Goal: Transaction & Acquisition: Purchase product/service

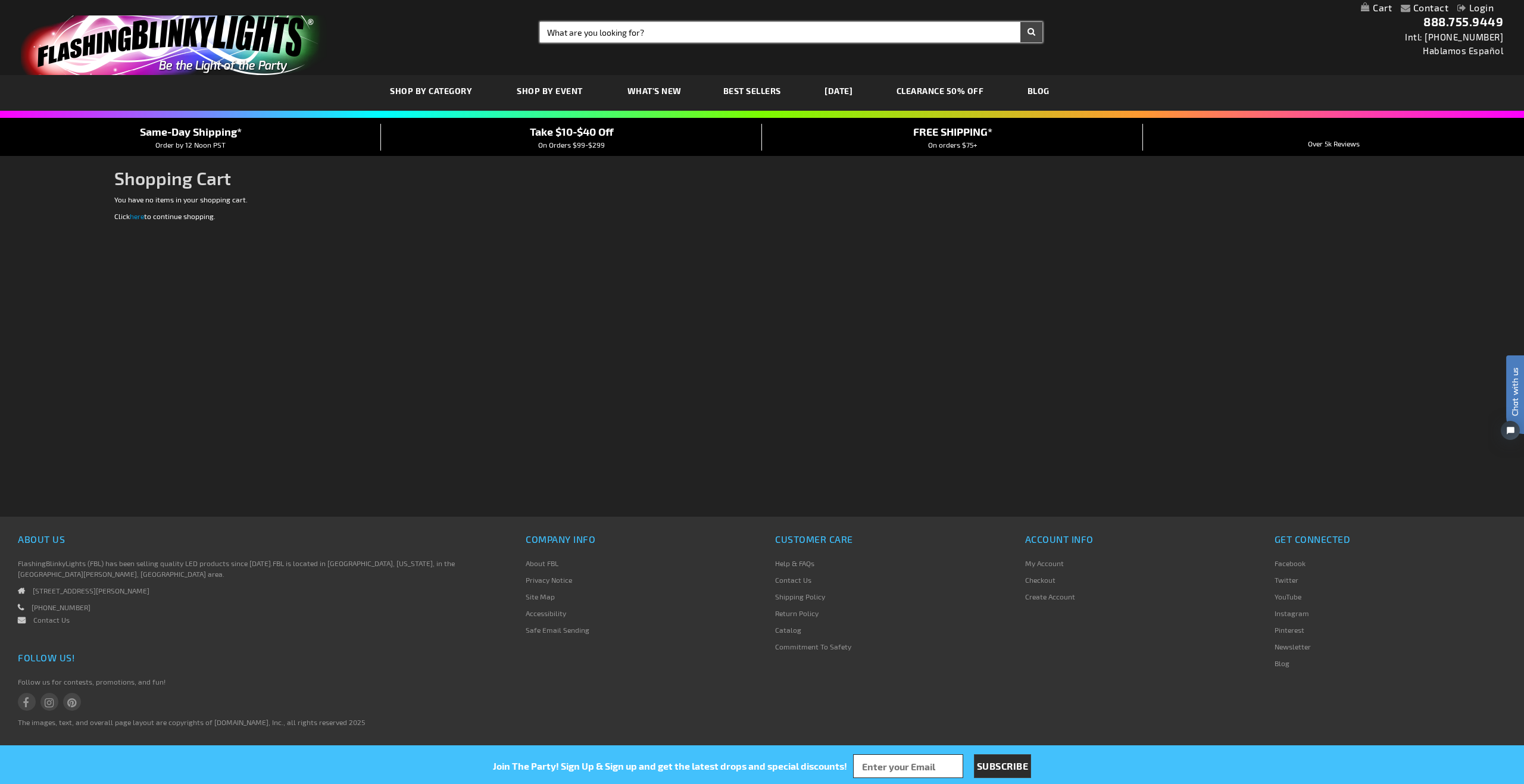
click at [809, 35] on input "Search" at bounding box center [791, 31] width 503 height 21
click at [1372, 9] on link "My Cart" at bounding box center [1375, 7] width 30 height 11
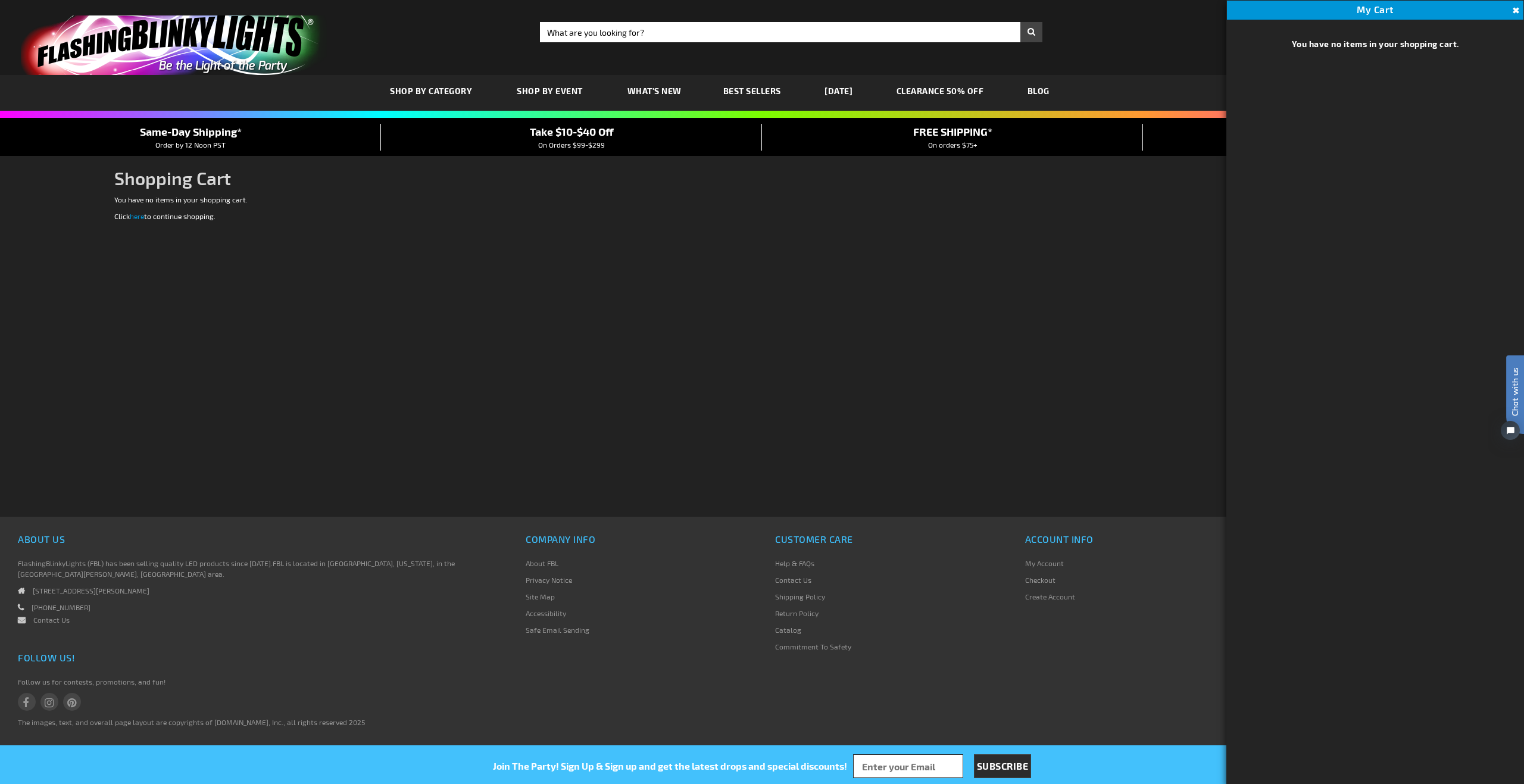
click at [1110, 61] on div "Toggle Nav Search Search × Search 888.755.9449 Intl: 818-753-8303 Hablamos Espa…" at bounding box center [762, 37] width 1524 height 75
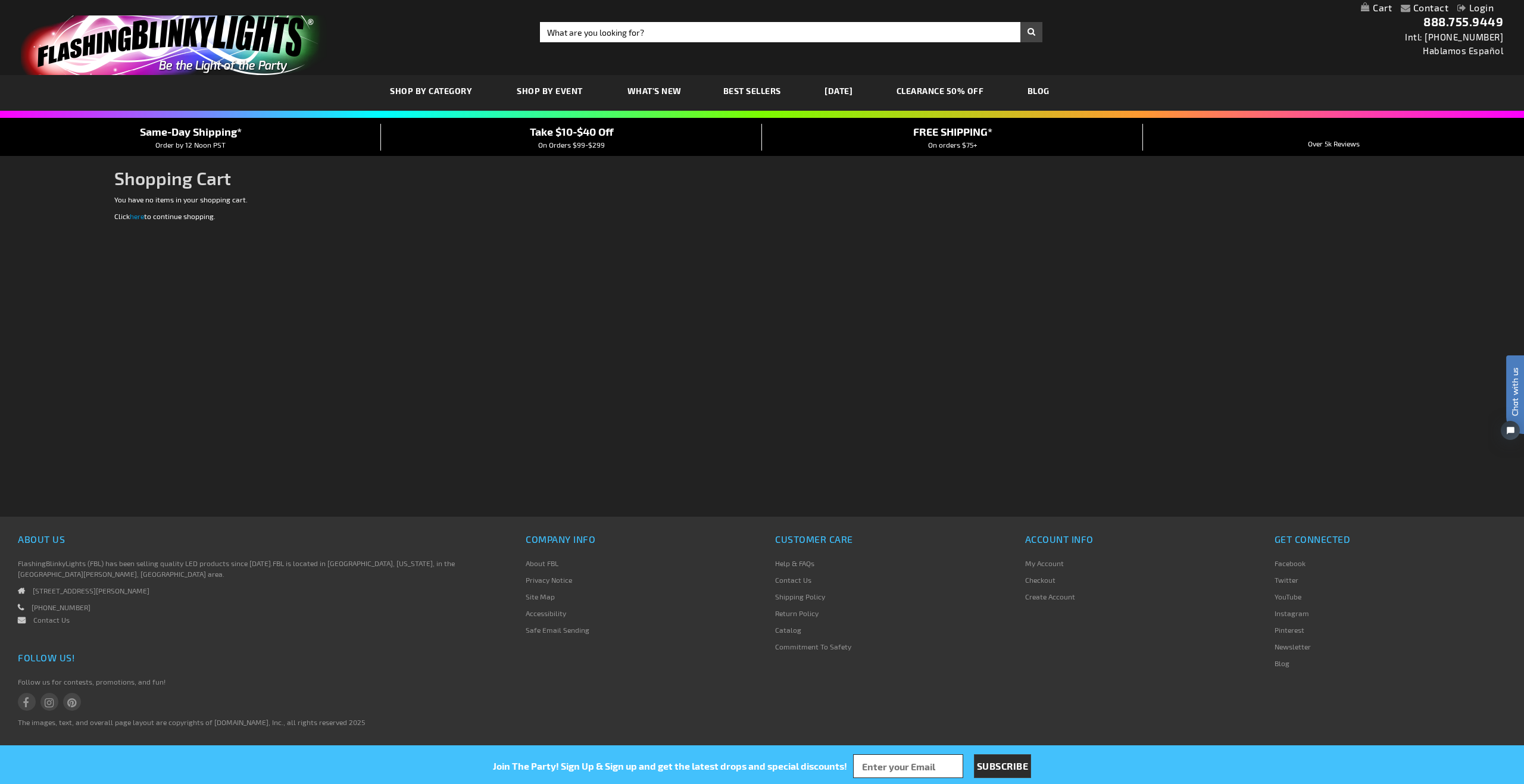
click at [1110, 60] on div "Toggle Nav Search Search × Search 888.755.9449 Intl: 818-753-8303 Hablamos Espa…" at bounding box center [762, 37] width 1524 height 75
click at [672, 27] on input "Search" at bounding box center [791, 31] width 503 height 21
click at [1476, 2] on link "Login" at bounding box center [1475, 7] width 36 height 11
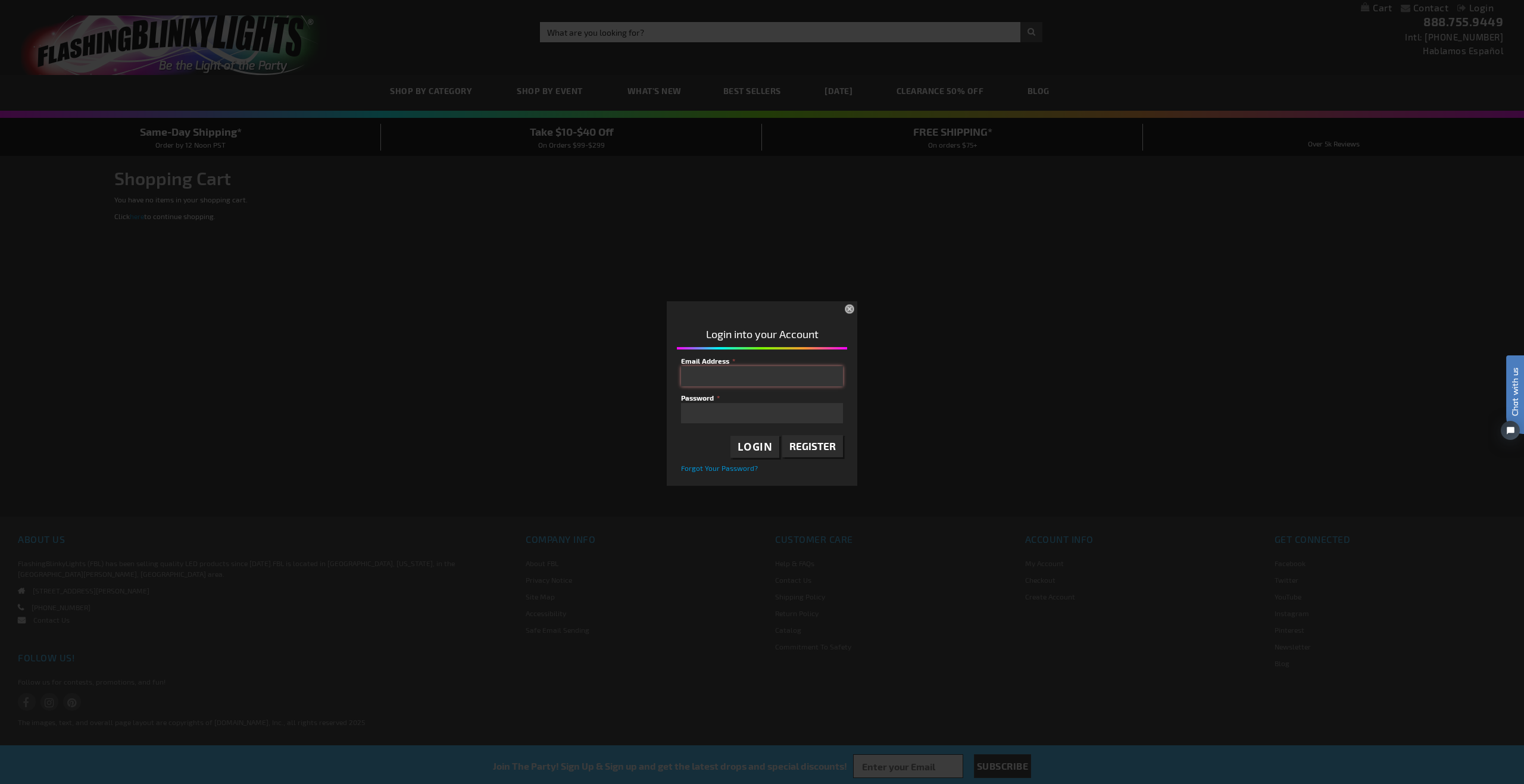
click at [720, 385] on input "Email Address" at bounding box center [762, 376] width 162 height 21
click at [717, 378] on input "Email Address" at bounding box center [762, 376] width 162 height 21
click at [708, 376] on input "Email Address" at bounding box center [762, 376] width 162 height 21
type input "ravyn@oeak"
click at [822, 447] on span "Register" at bounding box center [812, 446] width 46 height 12
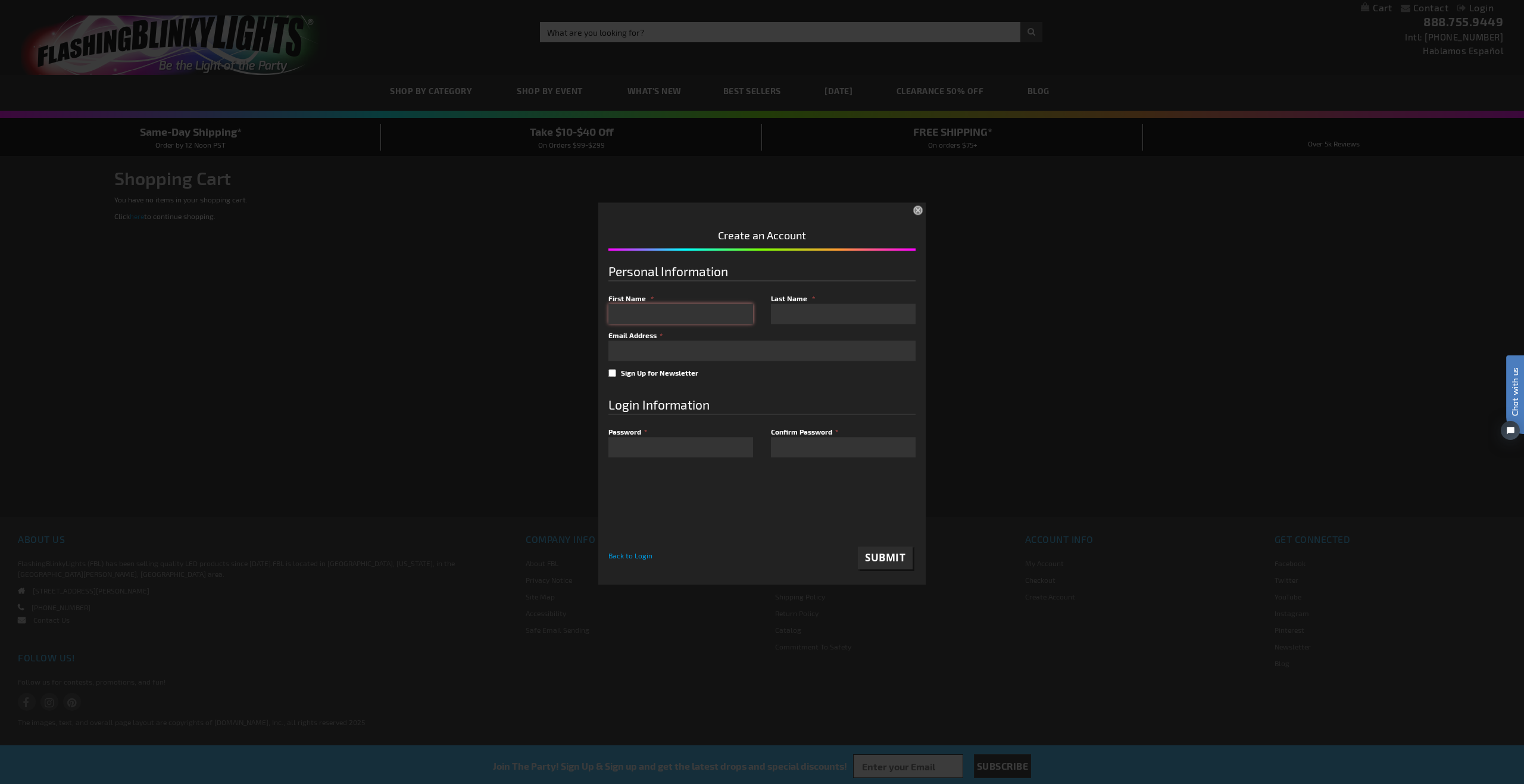
click at [668, 309] on input "First Name" at bounding box center [680, 314] width 145 height 21
type input "Ravyn"
type input "Gabardi"
click at [715, 358] on input "rgabardi12@gmail.com" at bounding box center [762, 350] width 307 height 21
click at [718, 356] on input "rgabardi12@gmail.com" at bounding box center [762, 350] width 307 height 21
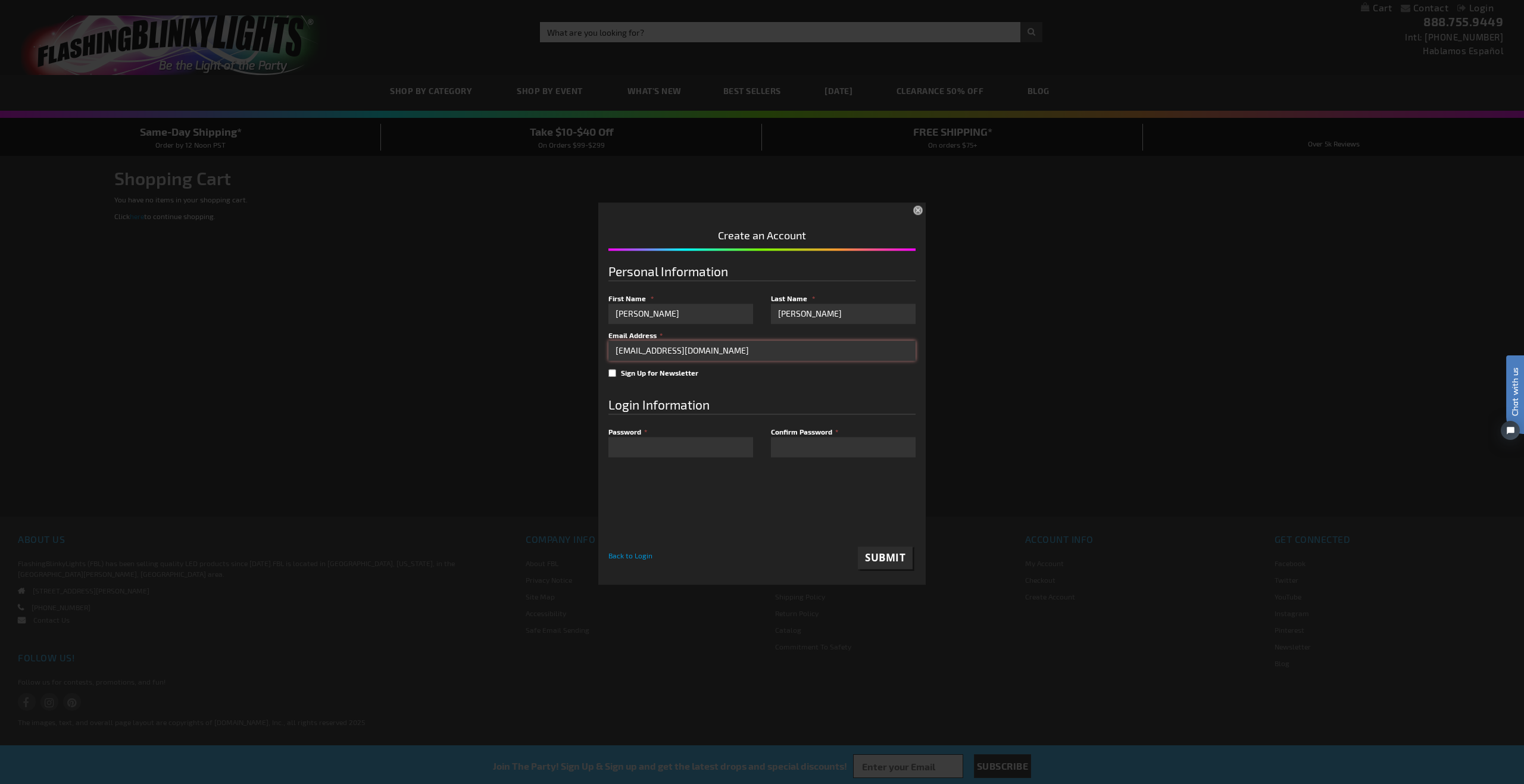
click at [718, 356] on input "rgabardi12@gmail.com" at bounding box center [762, 350] width 307 height 21
type input "[EMAIL_ADDRESS][DOMAIN_NAME]"
click at [721, 395] on div "Login Information" at bounding box center [762, 404] width 307 height 19
click at [871, 554] on span "Submit" at bounding box center [884, 558] width 40 height 14
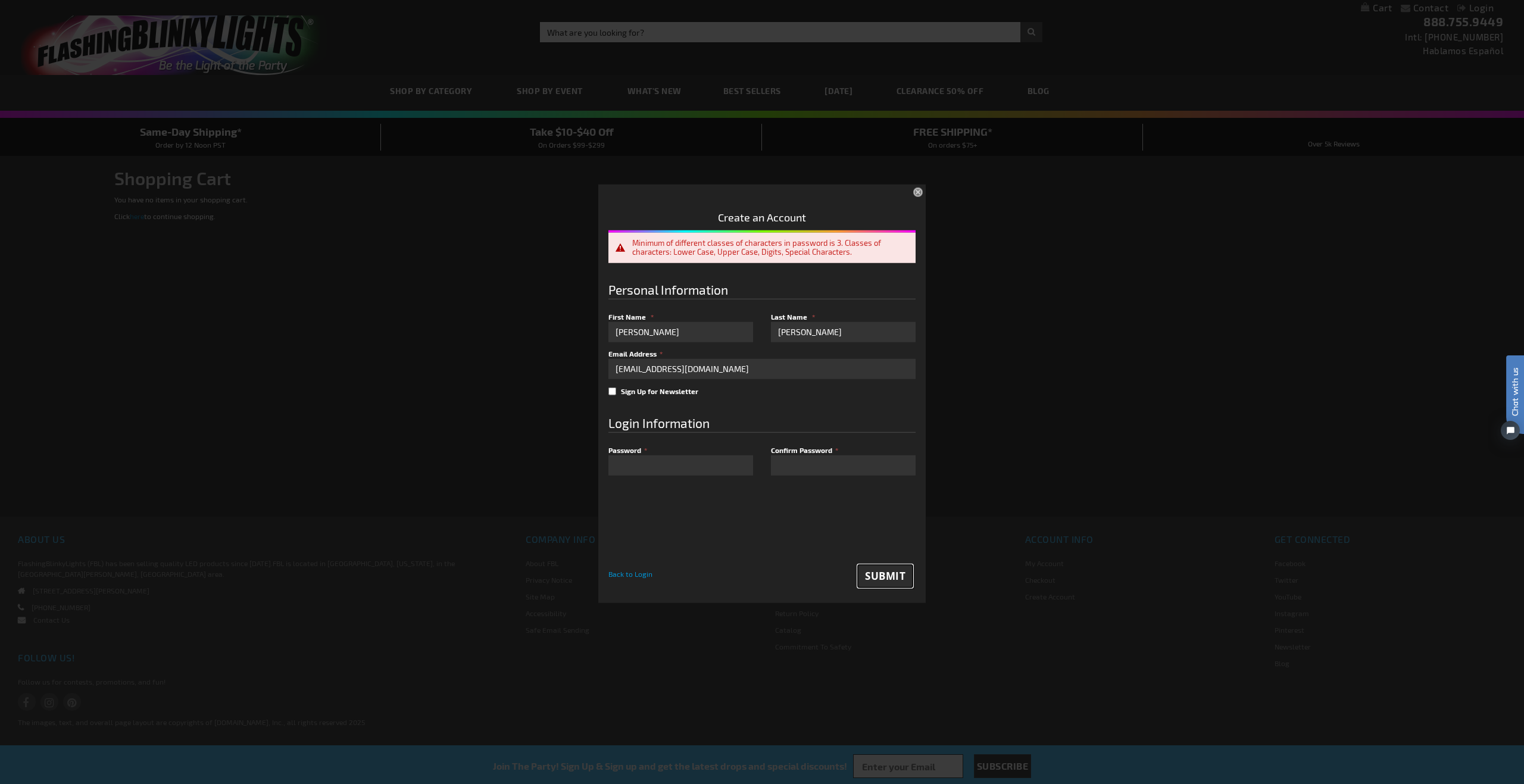
click at [884, 583] on button "Submit" at bounding box center [885, 575] width 55 height 23
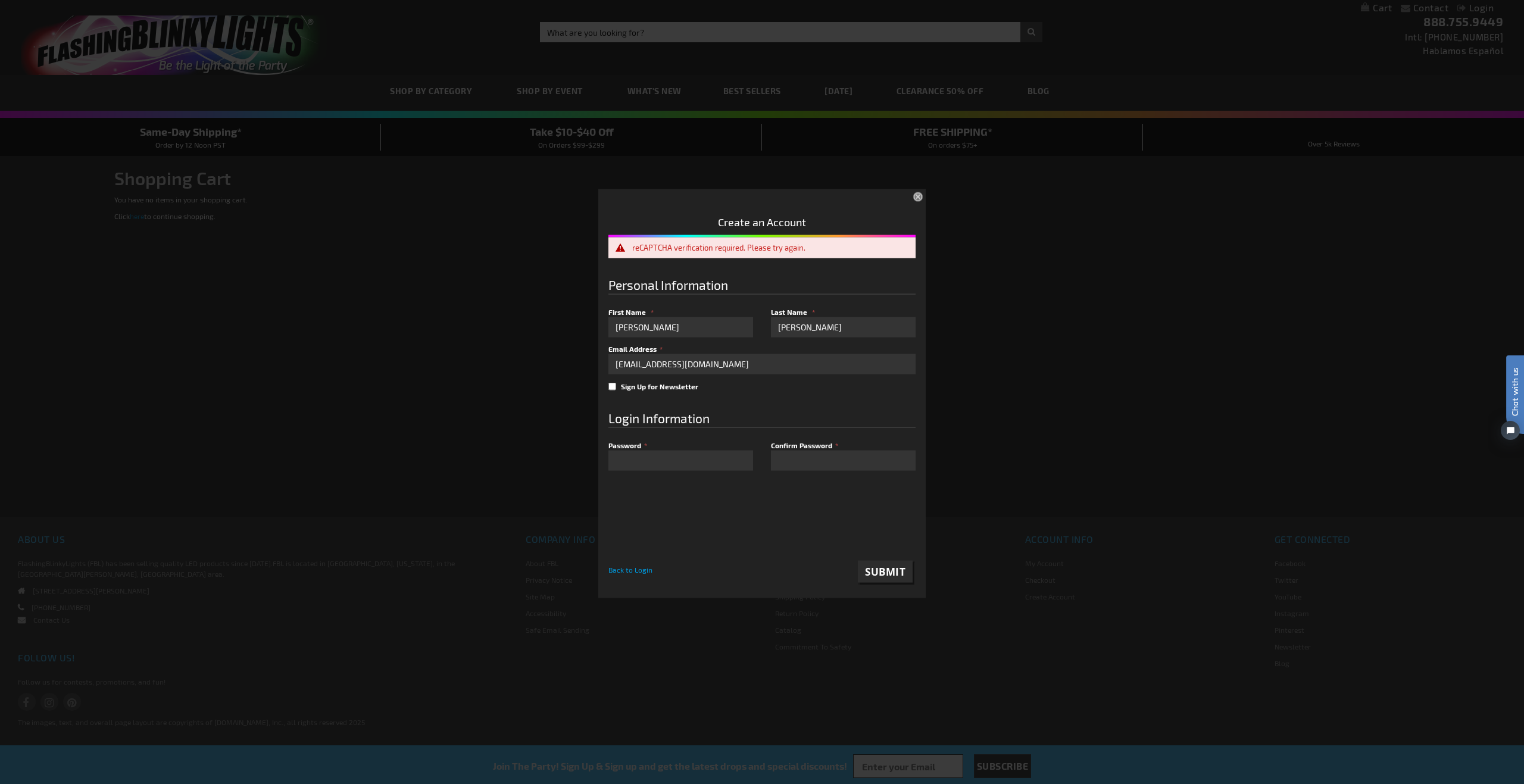
click at [864, 542] on div "0cAFcWeA4oO6UiPxolzfmKZkIeMOv2iOyCtx7rlM_dWcPv3IaerkyTpMkDWcPVsnhcg7wAIXfM03I9g…" at bounding box center [762, 520] width 307 height 62
click at [875, 563] on button "Submit" at bounding box center [885, 571] width 55 height 23
drag, startPoint x: 789, startPoint y: 516, endPoint x: 797, endPoint y: 519, distance: 8.5
click at [797, 519] on div "0cAFcWeA4oO6UiPxolzfmKZkIeMOv2iOyCtx7rlM_dWcPv3IaerkyTpMkDWcPVsnhcg7wAIXfM03I9g…" at bounding box center [762, 520] width 307 height 62
click at [792, 507] on div "0cAFcWeA4oO6UiPxolzfmKZkIeMOv2iOyCtx7rlM_dWcPv3IaerkyTpMkDWcPVsnhcg7wAIXfM03I9g…" at bounding box center [762, 520] width 307 height 62
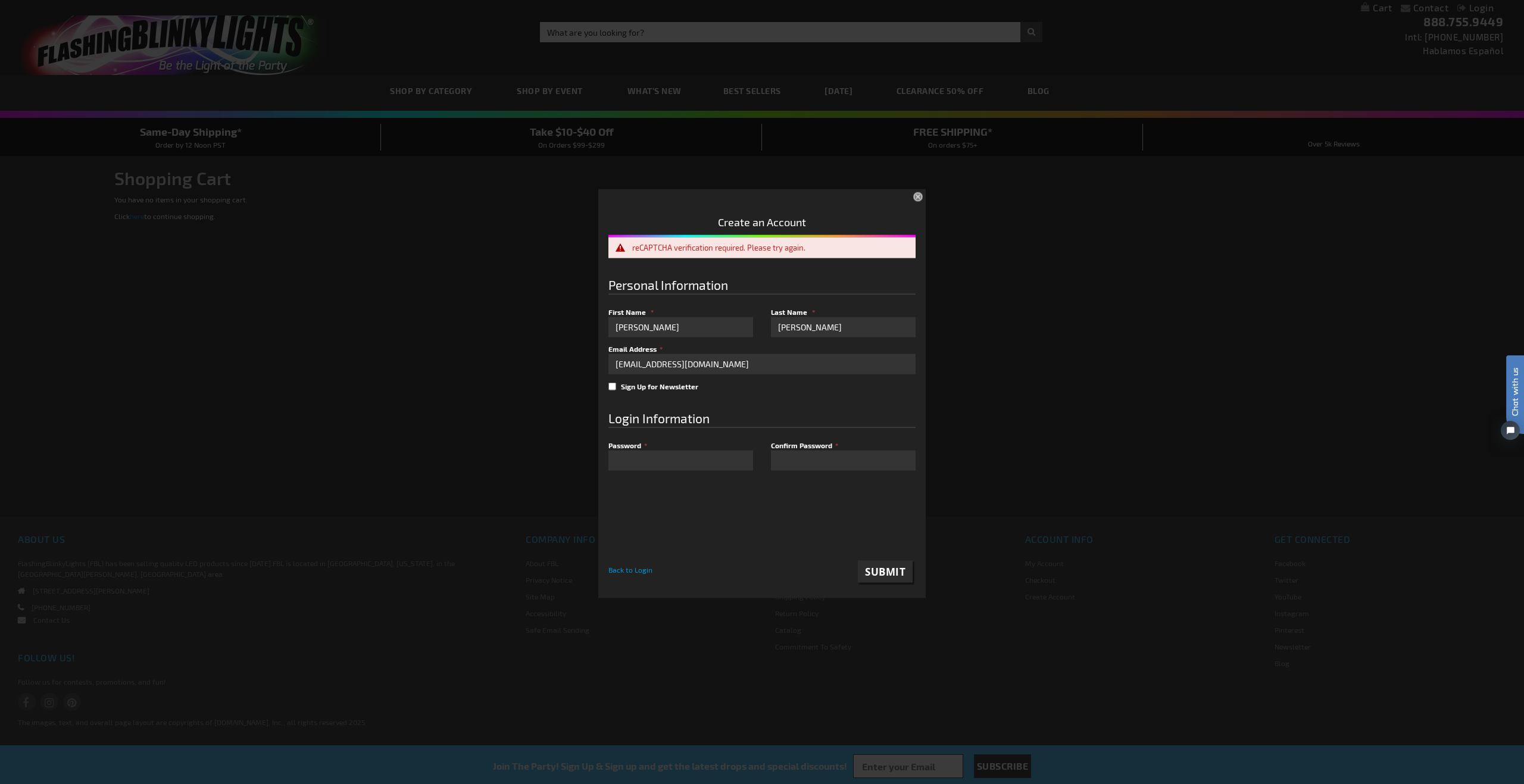
click at [789, 504] on div "0cAFcWeA4oO6UiPxolzfmKZkIeMOv2iOyCtx7rlM_dWcPv3IaerkyTpMkDWcPVsnhcg7wAIXfM03I9g…" at bounding box center [762, 520] width 307 height 62
drag, startPoint x: 789, startPoint y: 504, endPoint x: 809, endPoint y: 514, distance: 22.4
click at [789, 504] on div "0cAFcWeA4oO6UiPxolzfmKZkIeMOv2iOyCtx7rlM_dWcPv3IaerkyTpMkDWcPVsnhcg7wAIXfM03I9g…" at bounding box center [762, 520] width 307 height 62
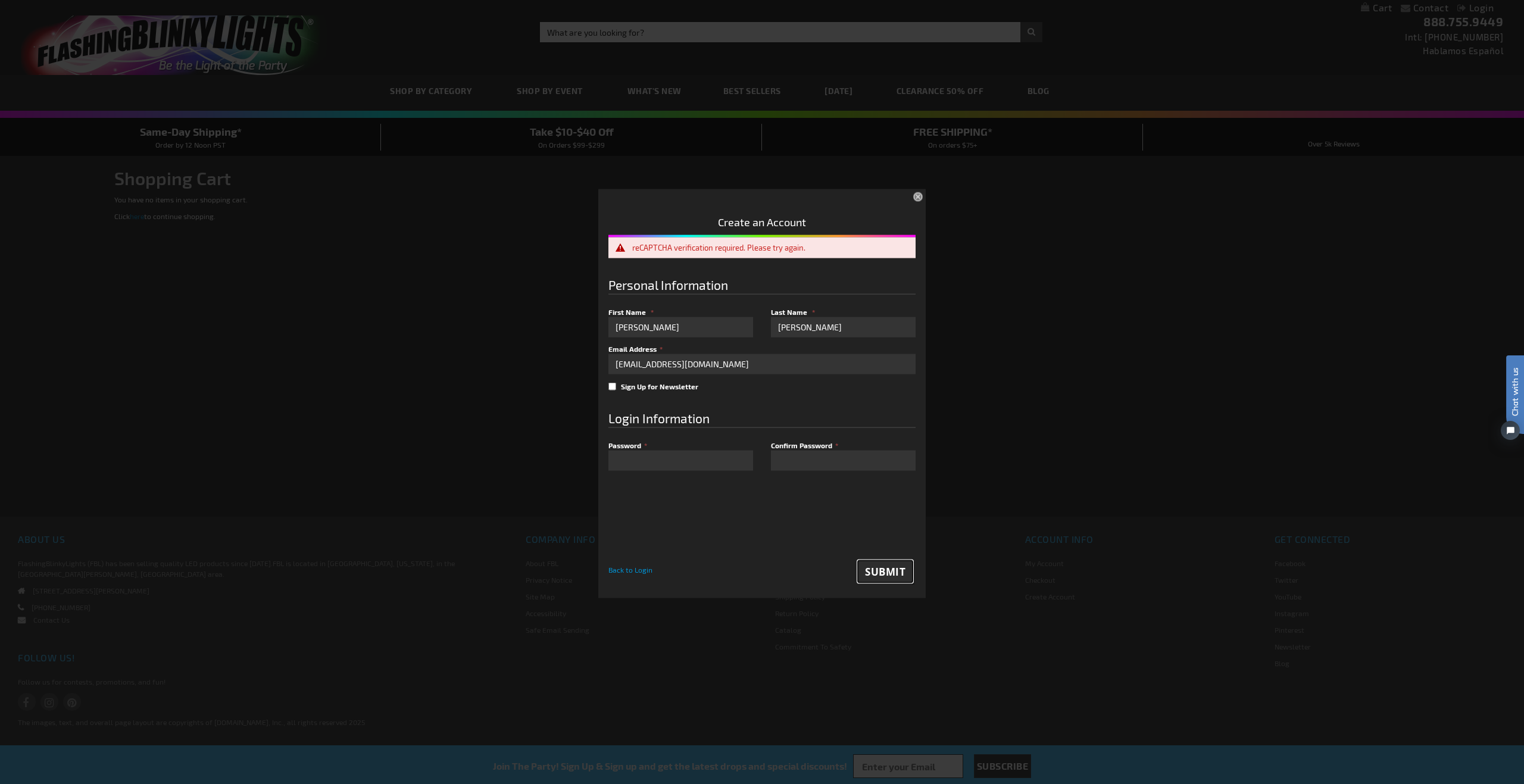
click at [883, 568] on span "Submit" at bounding box center [884, 572] width 40 height 14
click at [874, 557] on div "0cAFcWeA4oO6UiPxolzfmKZkIeMOv2iOyCtx7rlM_dWcPv3IaerkyTpMkDWcPVsnhcg7wAIXfM03I9g…" at bounding box center [762, 531] width 307 height 101
click at [874, 562] on button "Submit" at bounding box center [885, 571] width 55 height 23
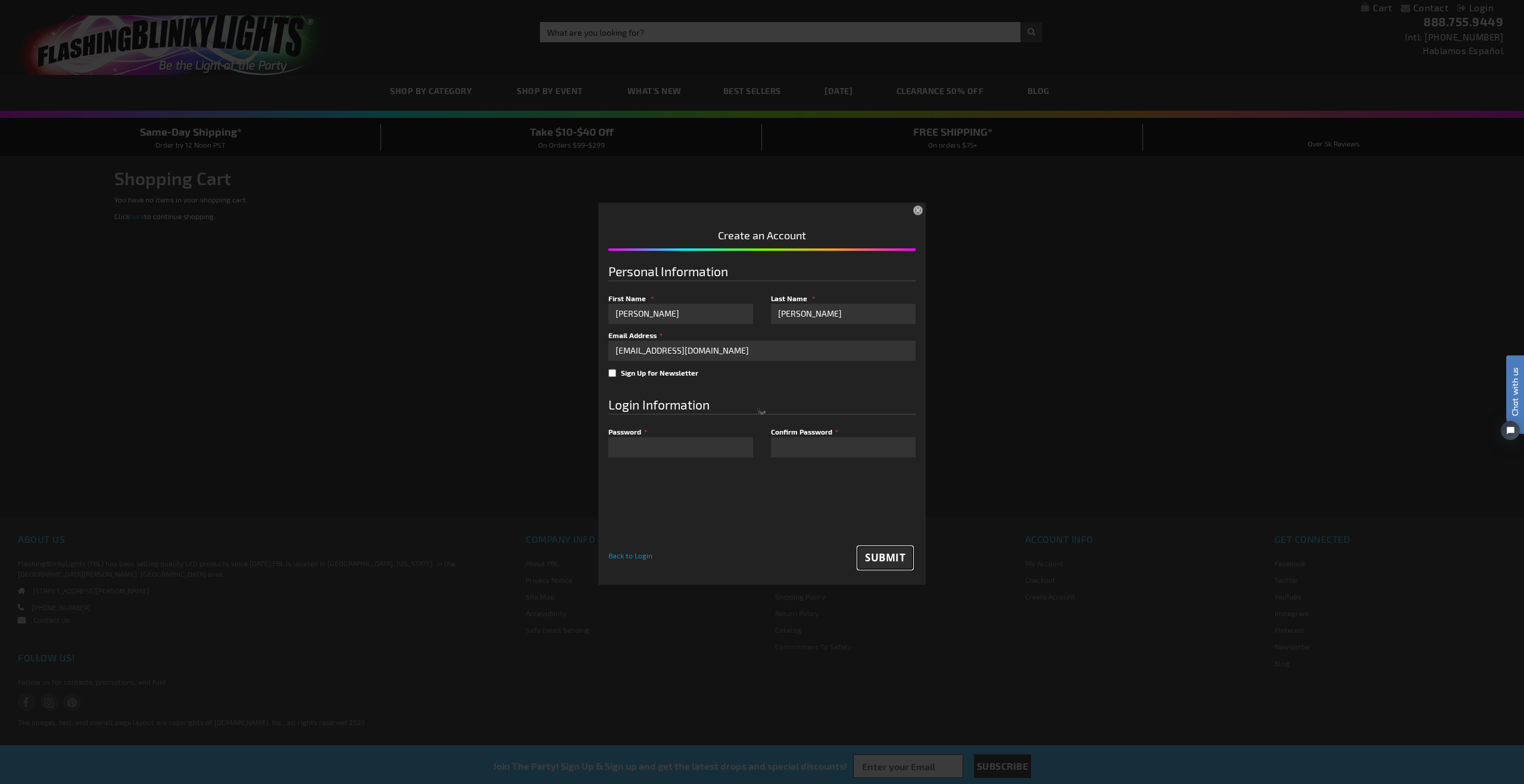
click at [874, 562] on button "Submit" at bounding box center [885, 558] width 55 height 23
click at [874, 562] on div at bounding box center [762, 410] width 307 height 319
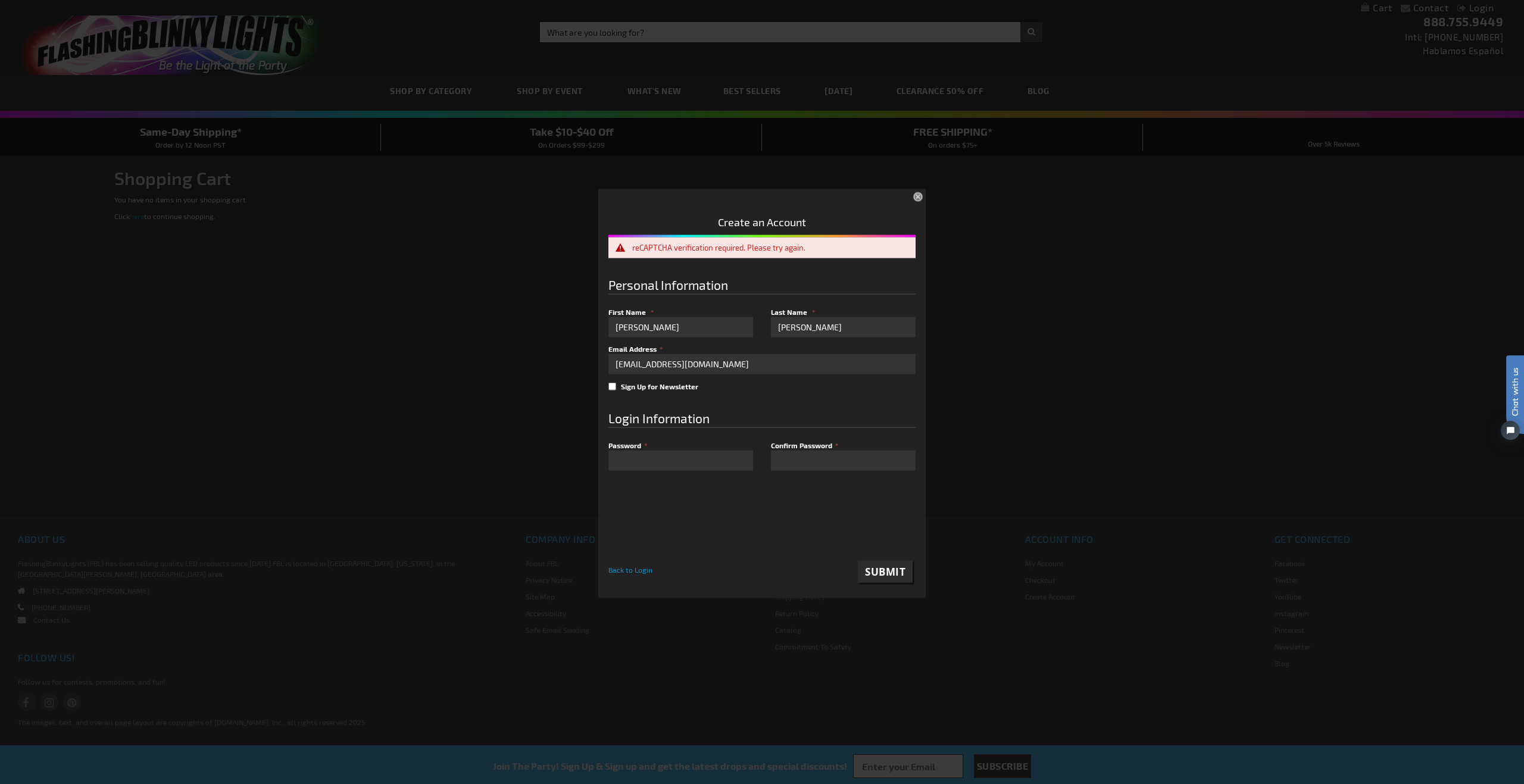
click at [791, 506] on div "0cAFcWeA4oO6UiPxolzfmKZkIeMOv2iOyCtx7rlM_dWcPv3IaerkyTpMkDWcPVsnhcg7wAIXfM03I9g…" at bounding box center [762, 520] width 307 height 62
click at [380, 354] on div "Please complete your information below to login. Please complete your informati…" at bounding box center [762, 392] width 1514 height 412
click at [919, 195] on button "×" at bounding box center [919, 198] width 27 height 27
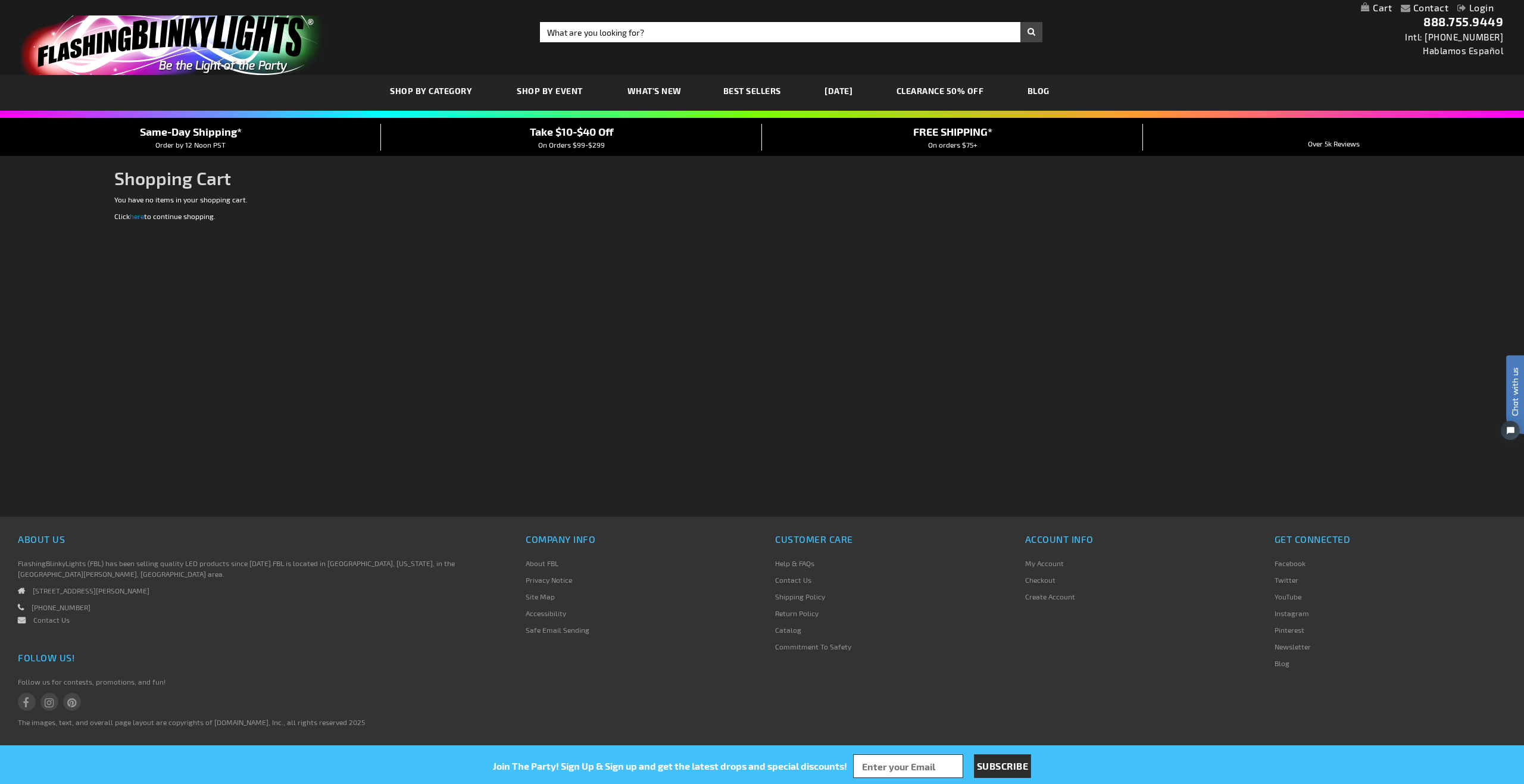
drag, startPoint x: 943, startPoint y: 223, endPoint x: 896, endPoint y: 238, distance: 49.3
click at [878, 239] on div "Checkout as a new customer Creating an account has many benefits: See order and…" at bounding box center [762, 283] width 1296 height 179
click at [688, 35] on input "Search" at bounding box center [791, 31] width 503 height 21
paste input "12027-MLT"
type input "12027-MLT"
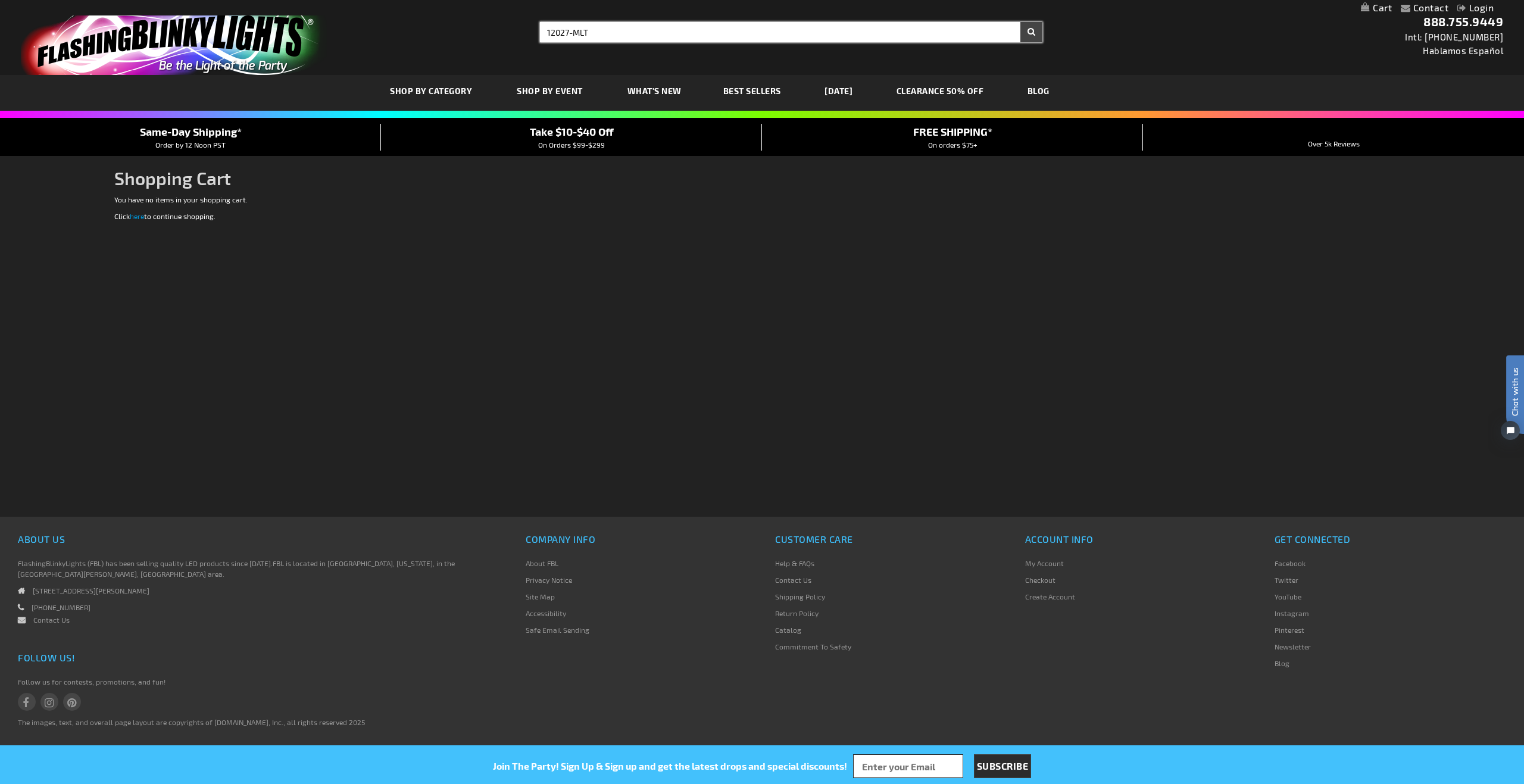
click at [1020, 22] on button "Search" at bounding box center [1031, 31] width 22 height 21
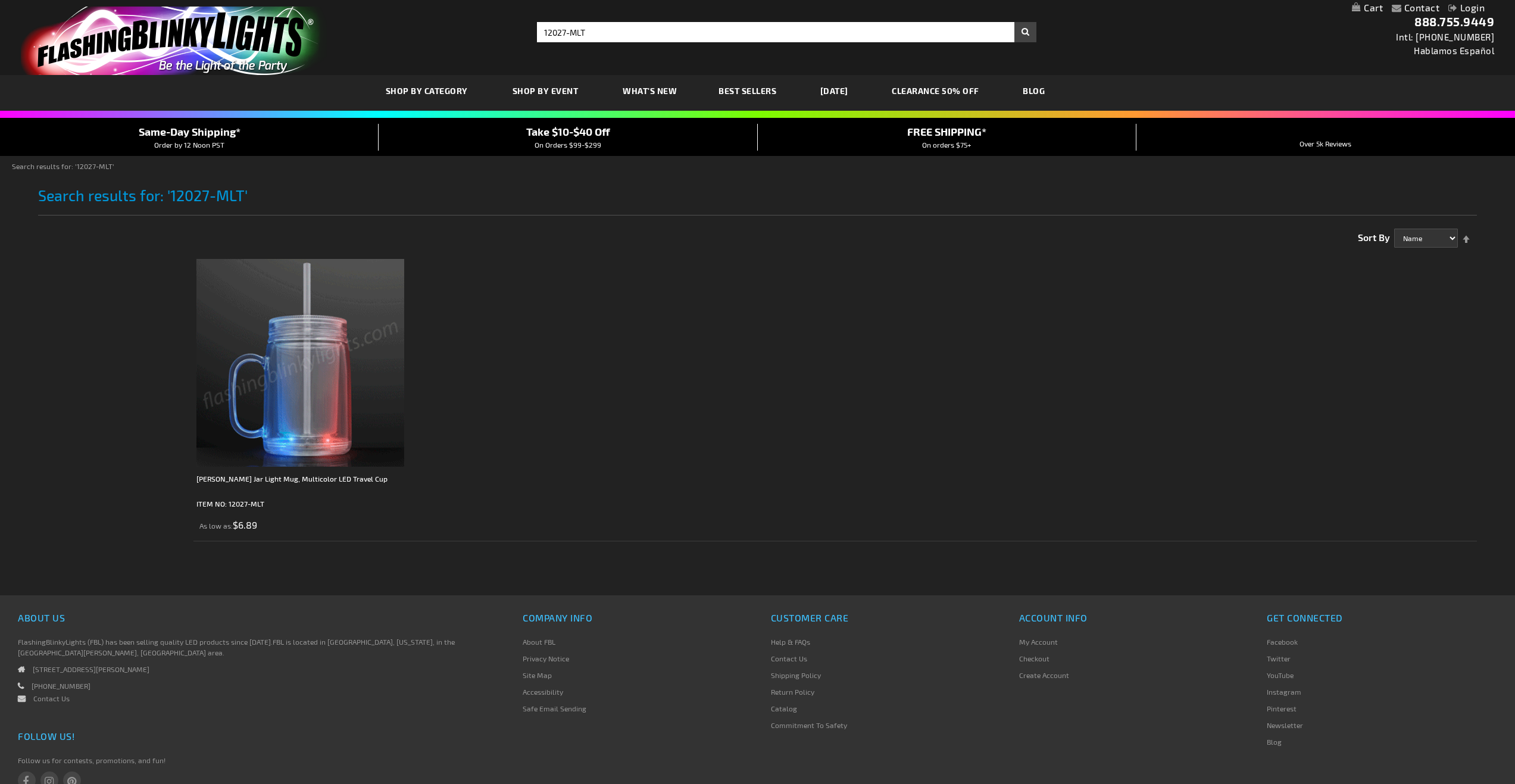
click at [324, 358] on img at bounding box center [300, 362] width 208 height 208
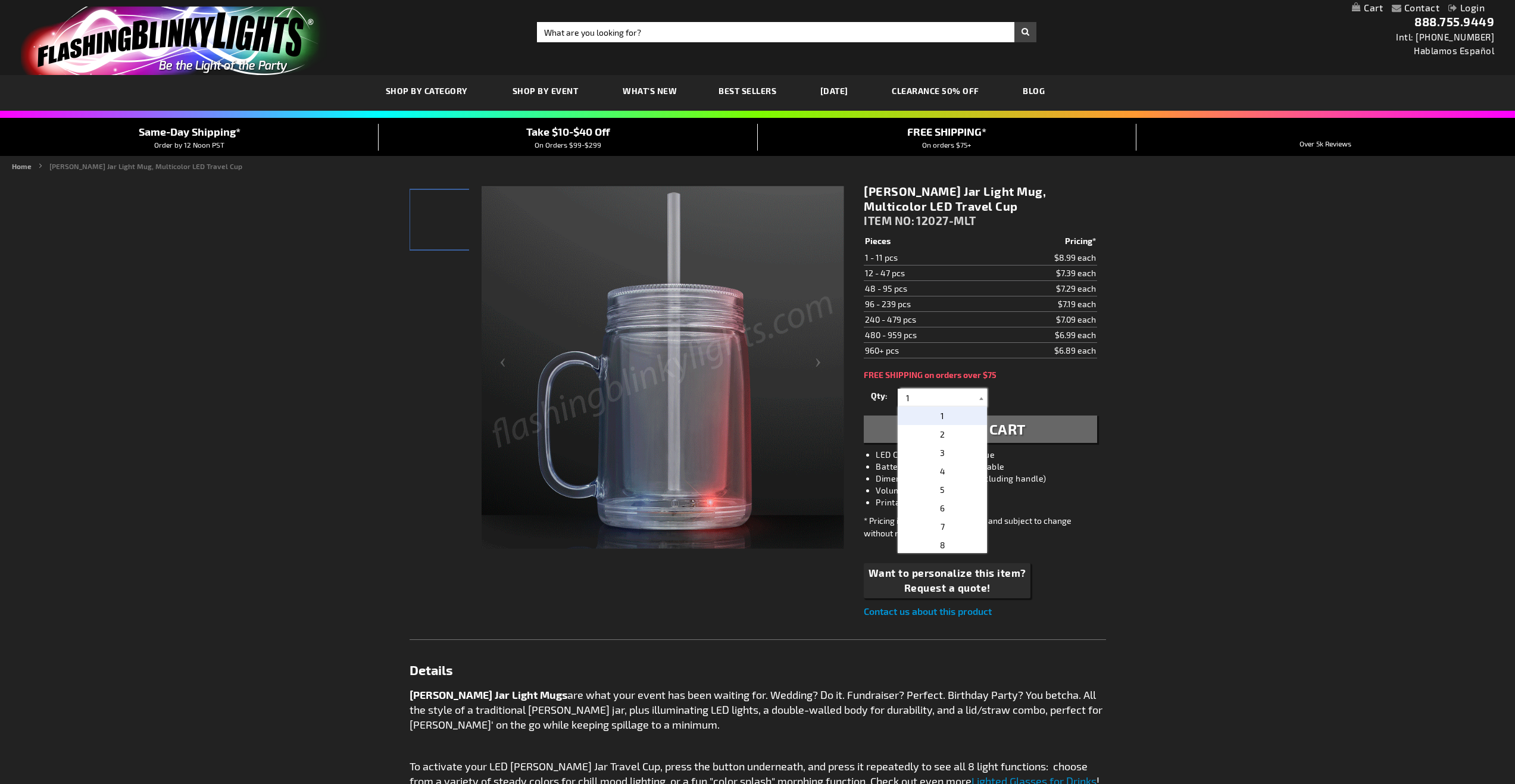
click at [926, 396] on input "1" at bounding box center [943, 397] width 87 height 18
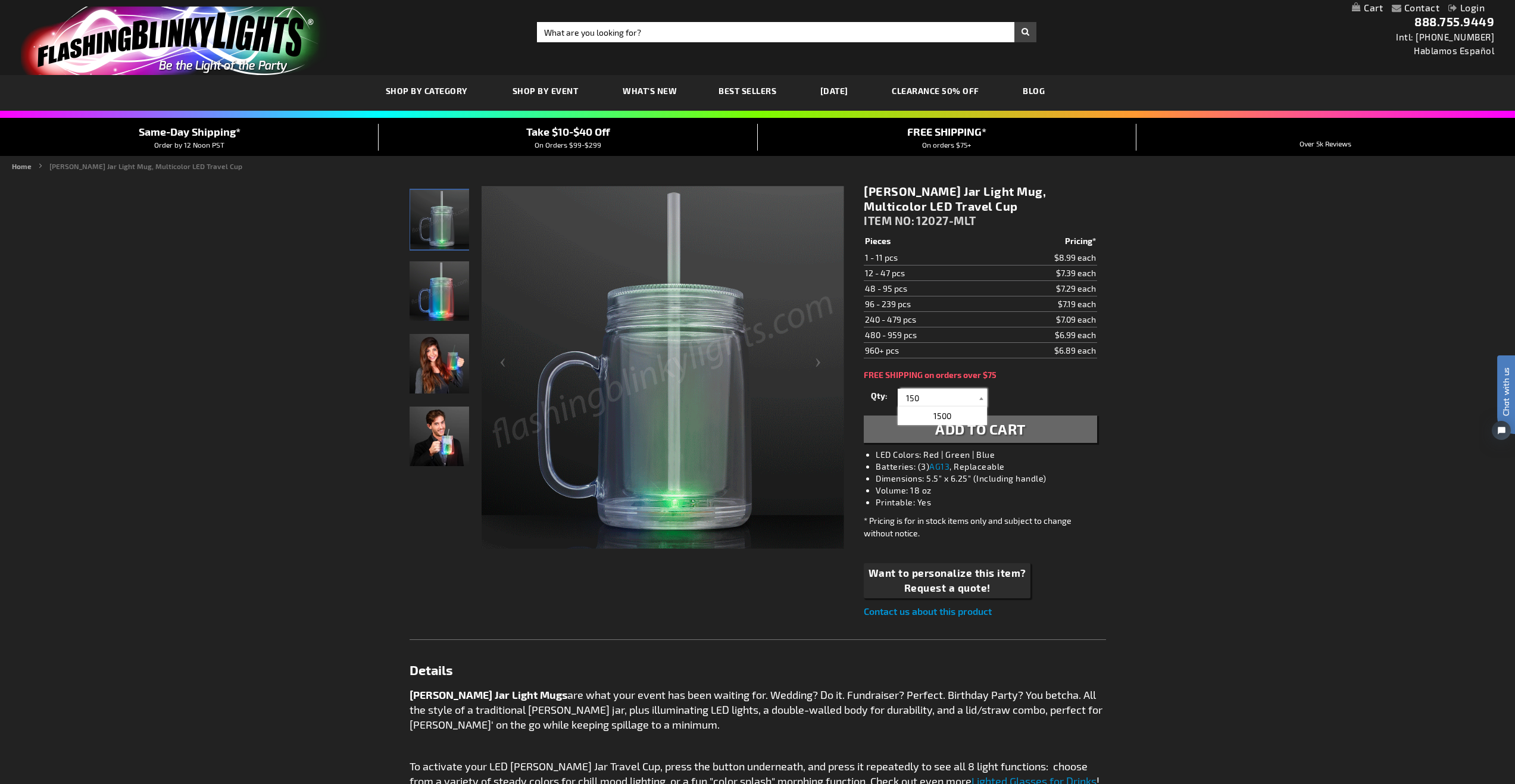
type input "150"
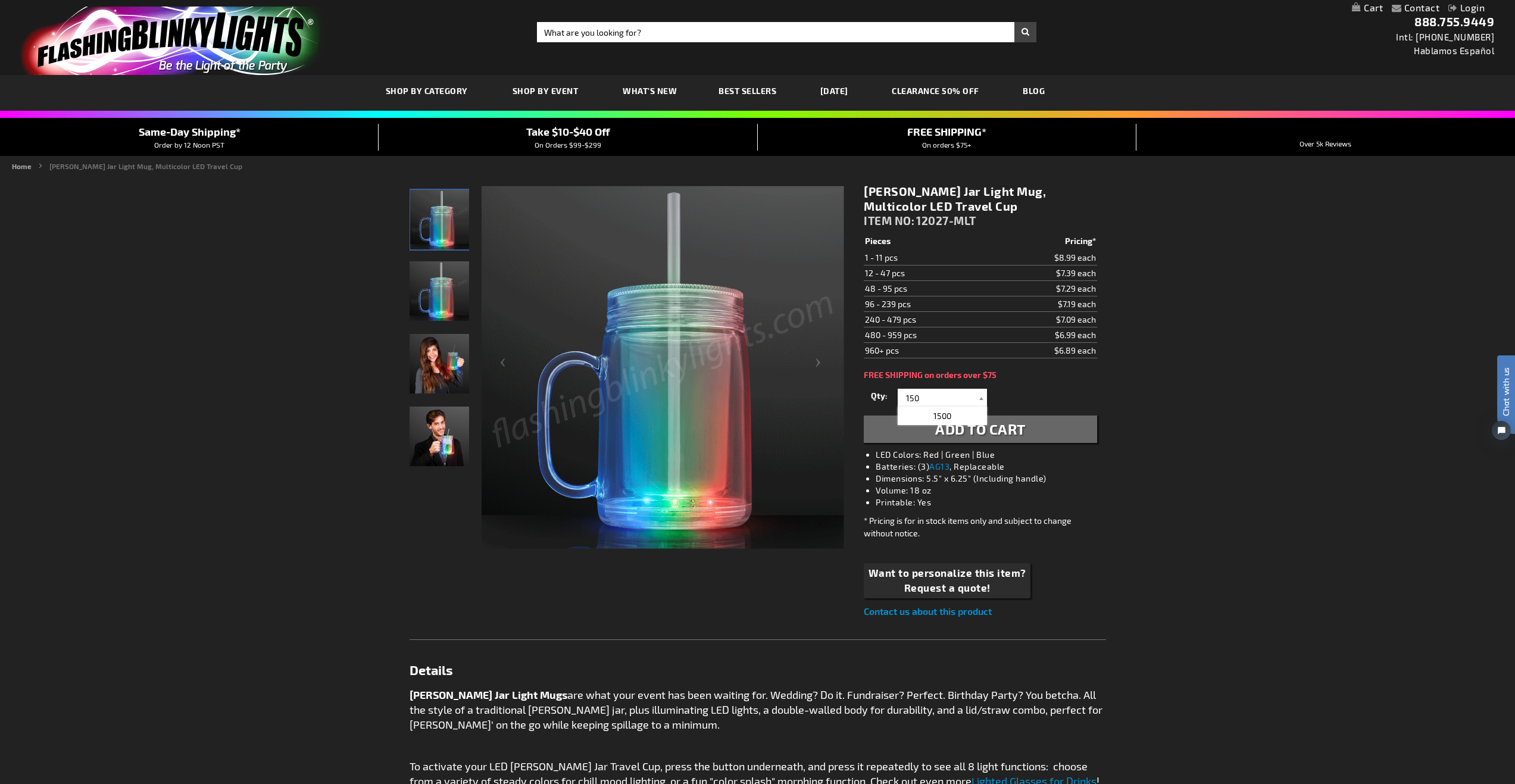
click at [941, 427] on span "Add to Cart" at bounding box center [980, 429] width 91 height 18
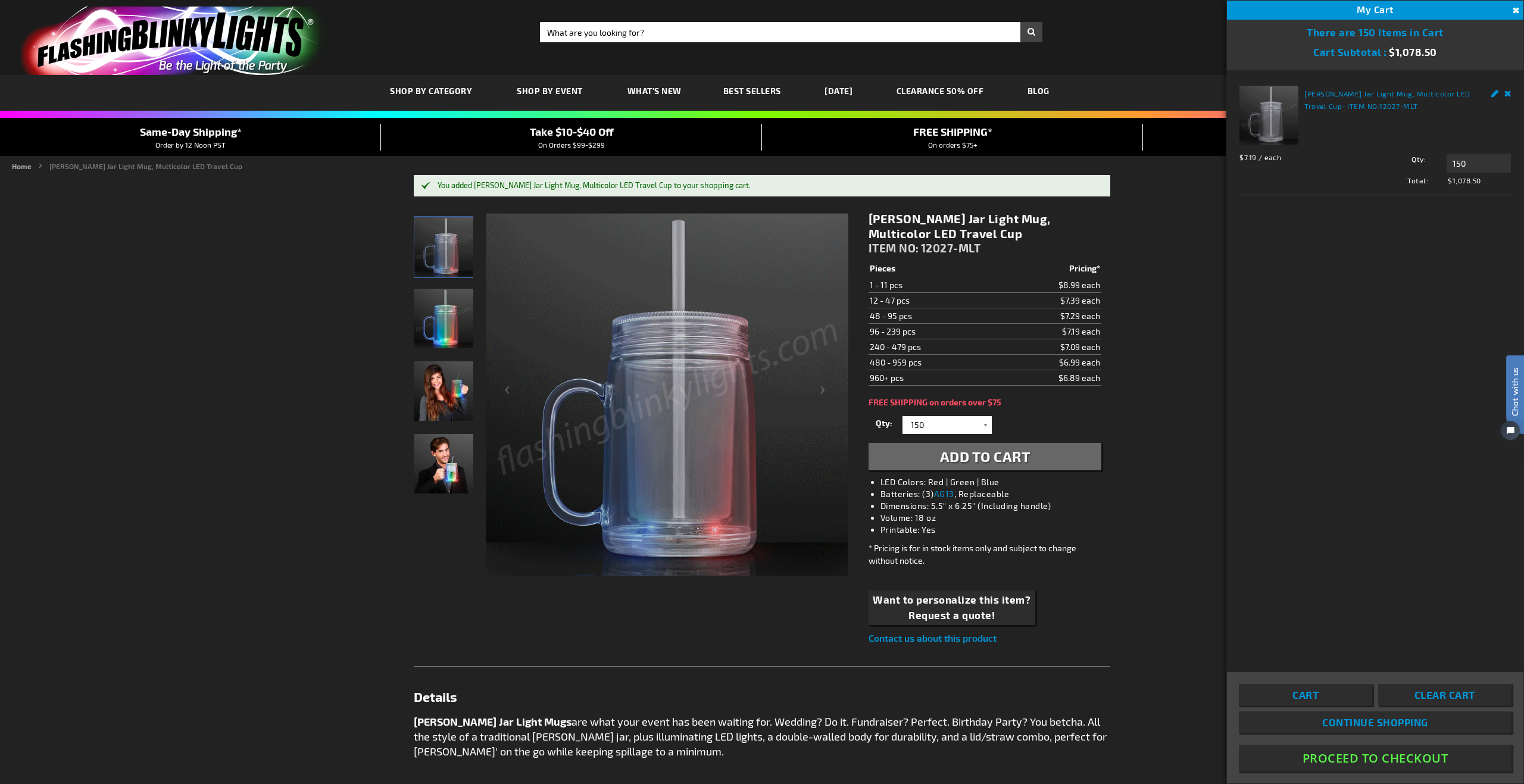
click at [1354, 755] on button "Proceed To Checkout" at bounding box center [1374, 757] width 273 height 27
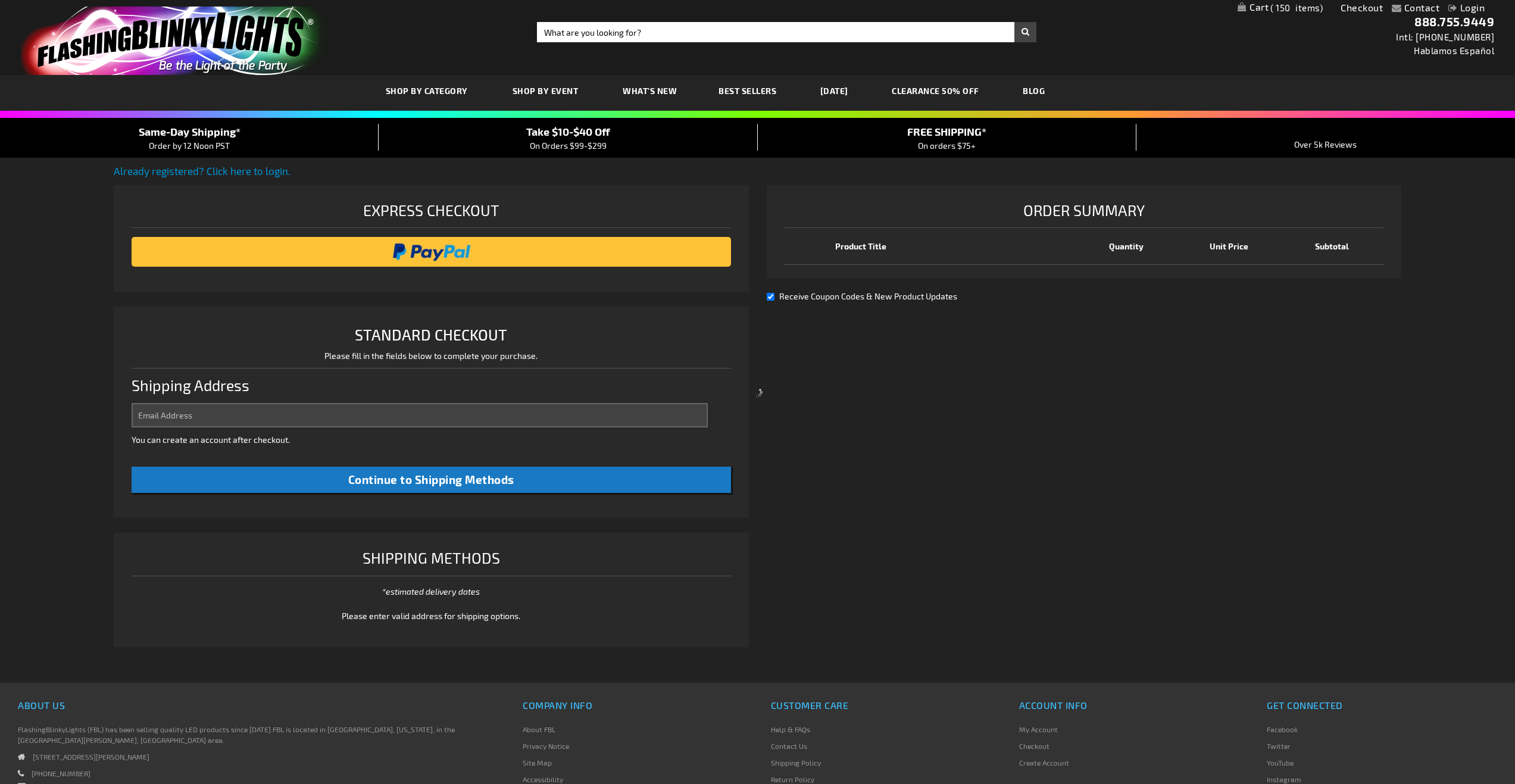
select select "US"
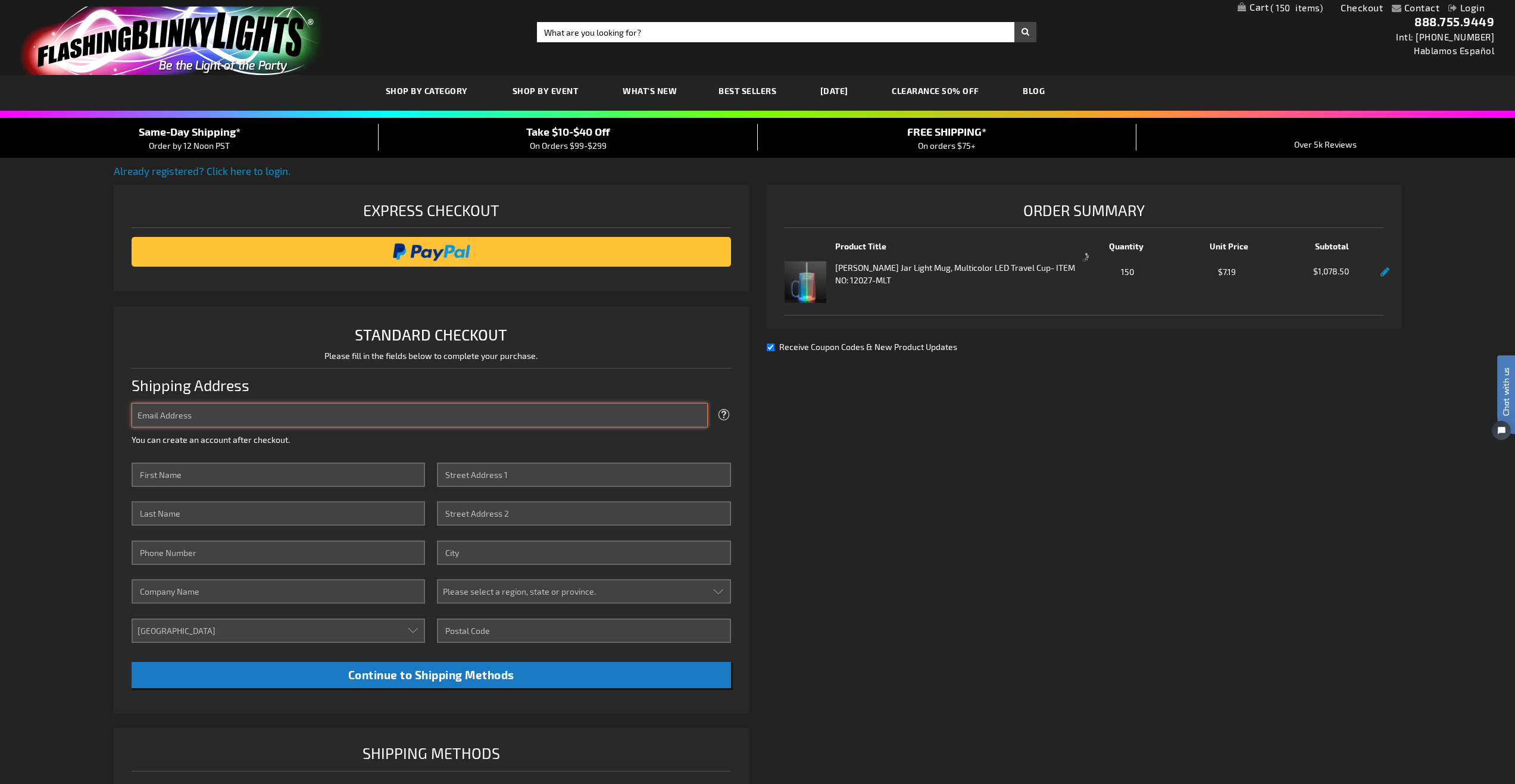
click at [322, 404] on input "Email Address" at bounding box center [420, 415] width 576 height 25
click at [288, 425] on input "Email Address" at bounding box center [420, 415] width 576 height 25
click at [287, 421] on input "Email Address" at bounding box center [420, 415] width 576 height 25
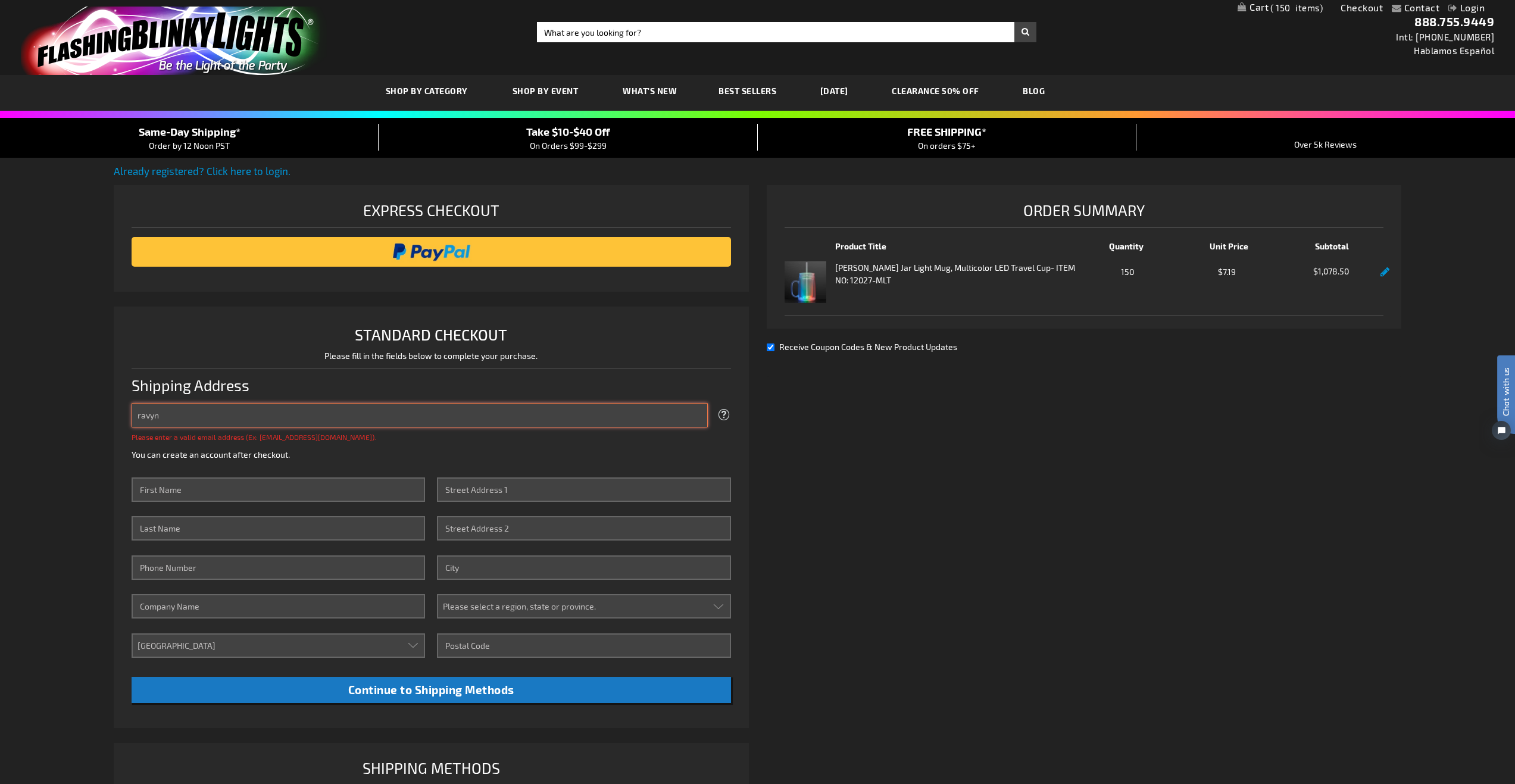
click at [256, 422] on input "ravyn" at bounding box center [420, 415] width 576 height 25
type input "[EMAIL_ADDRESS][DOMAIN_NAME]"
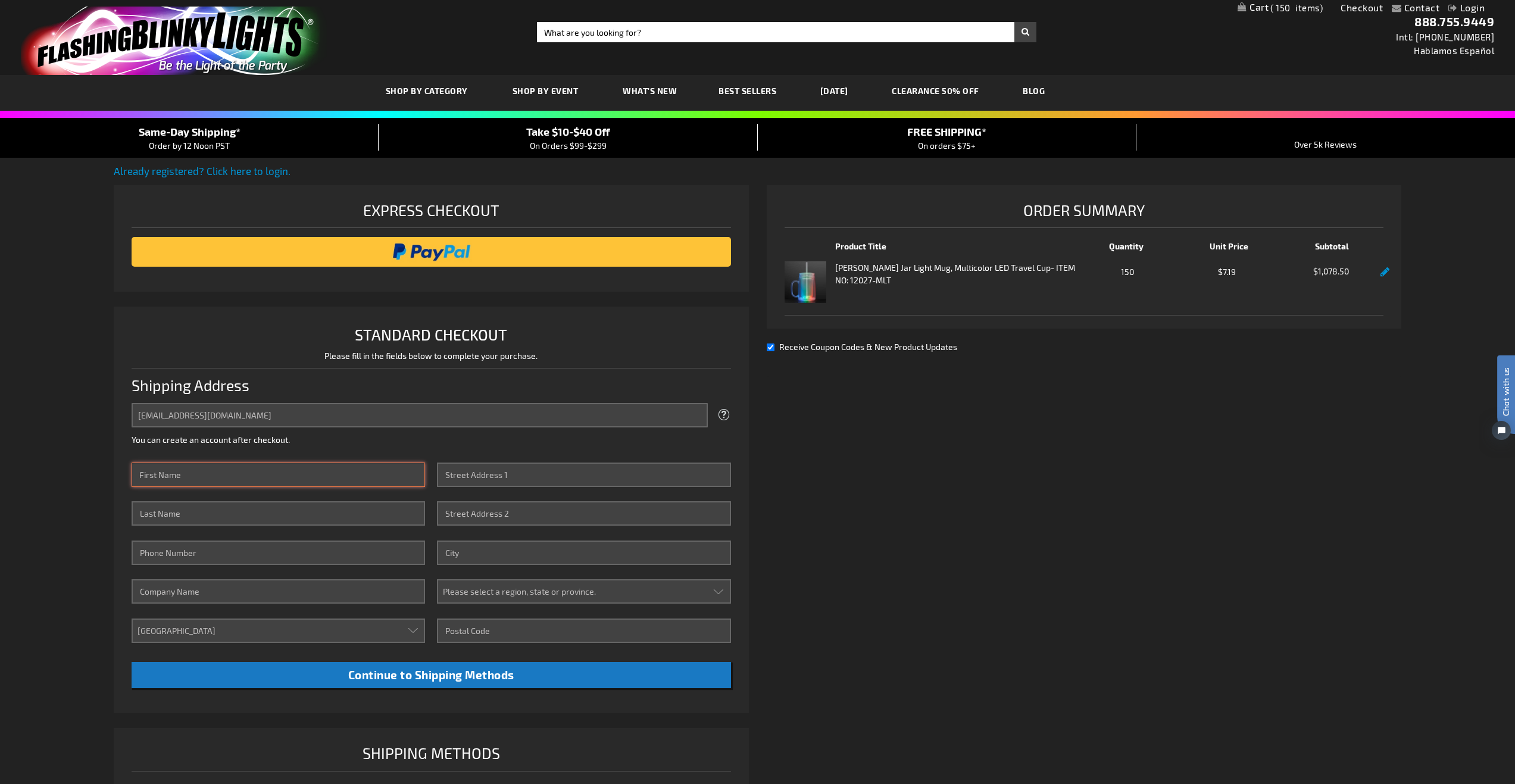
click at [231, 478] on input "First Name" at bounding box center [278, 474] width 293 height 25
type input "Ravyn"
type input "Gabardi"
type input "7202171468"
click at [471, 478] on input "Street Address: Line 1" at bounding box center [583, 474] width 293 height 25
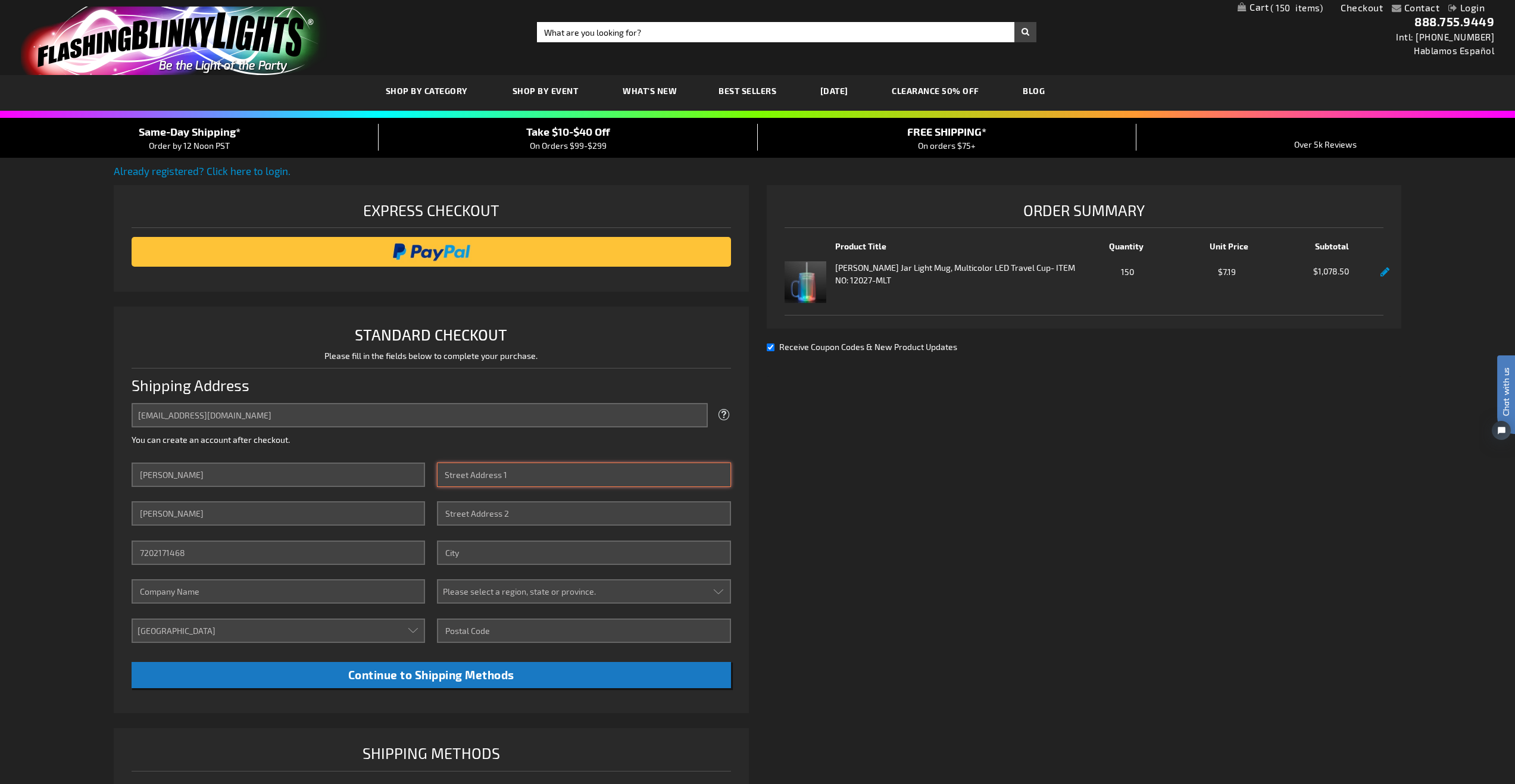
paste input "1495 N McClintock Drive, Scotsdale AZ"
type input "1495 N McClintock Drive, Scotsdale AZ"
click at [505, 551] on input "City" at bounding box center [583, 552] width 293 height 25
type input "Scottsdale"
click at [601, 476] on input "1495 N McClintock Drive, Scotsdale AZ" at bounding box center [583, 474] width 293 height 25
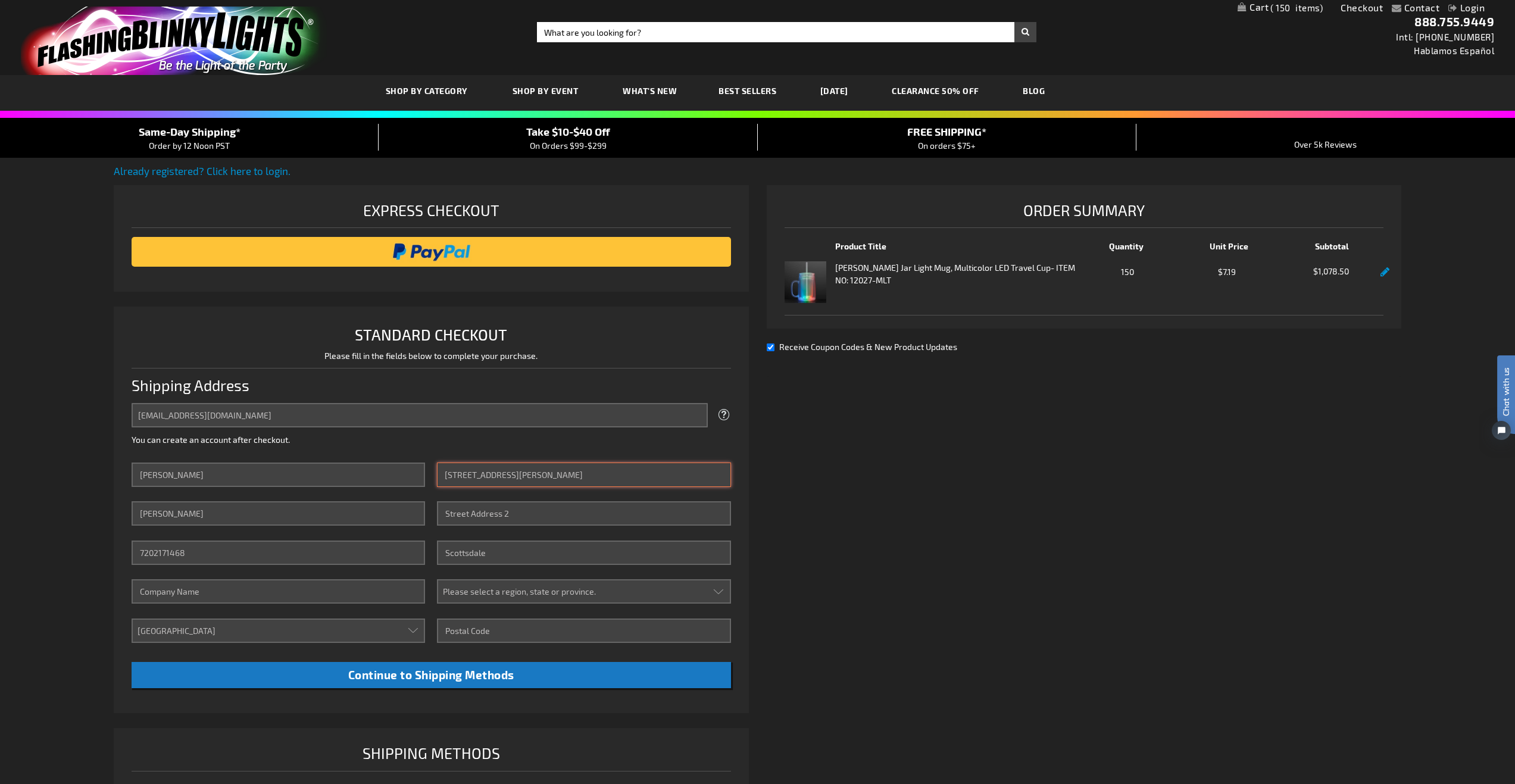
type input "1495 N McClintock Drive"
click at [516, 584] on select "Please select a region, state or province. Alabama Alaska Arizona Arkansas Cali…" at bounding box center [583, 591] width 293 height 25
select select "4"
click at [437, 579] on select "Please select a region, state or province. Alabama Alaska Arizona Arkansas Cali…" at bounding box center [583, 591] width 293 height 25
click at [197, 596] on input "Company" at bounding box center [278, 591] width 293 height 25
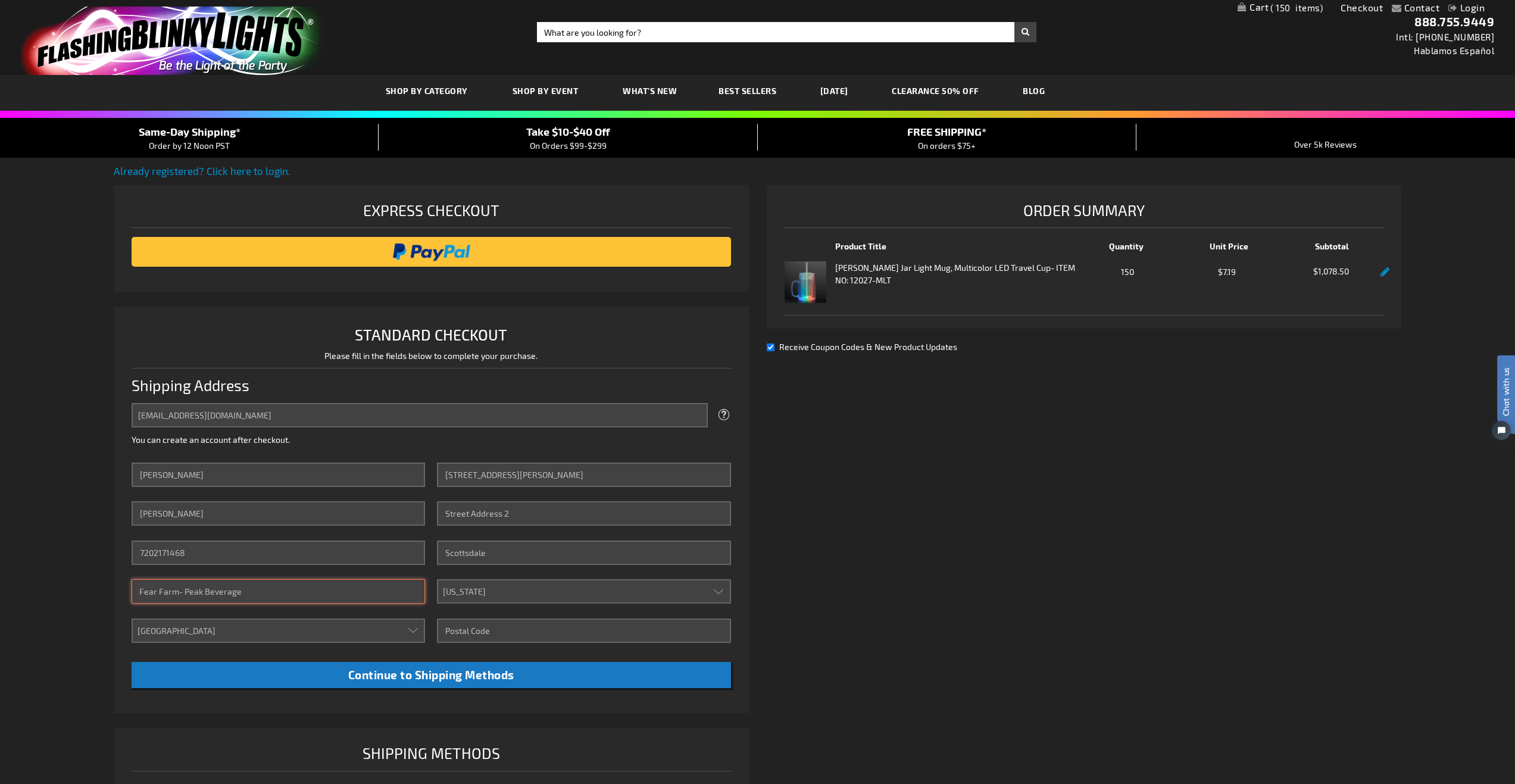
type input "Fear Farm- Peak Beverage"
click at [492, 633] on input "Zip/Postal Code" at bounding box center [583, 631] width 293 height 25
click at [962, 611] on div "Already registered? Click here to login. Shipping Review & Payments Estimated T…" at bounding box center [758, 509] width 1288 height 691
click at [500, 633] on input "Zip/Postal Code" at bounding box center [583, 631] width 293 height 25
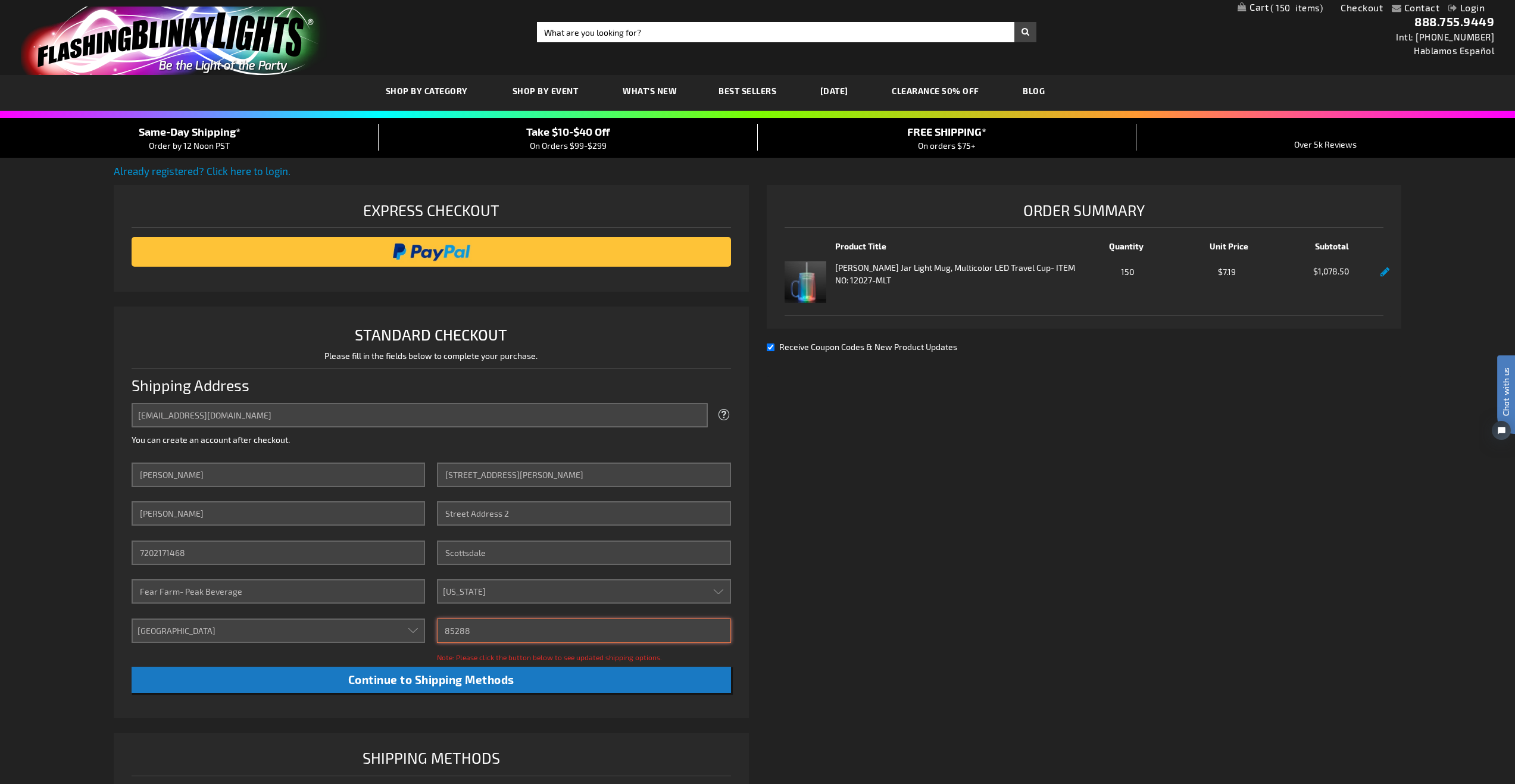
type input "85288"
click at [879, 577] on div "Already registered? Click here to login. Shipping Review & Payments Estimated T…" at bounding box center [758, 511] width 1288 height 695
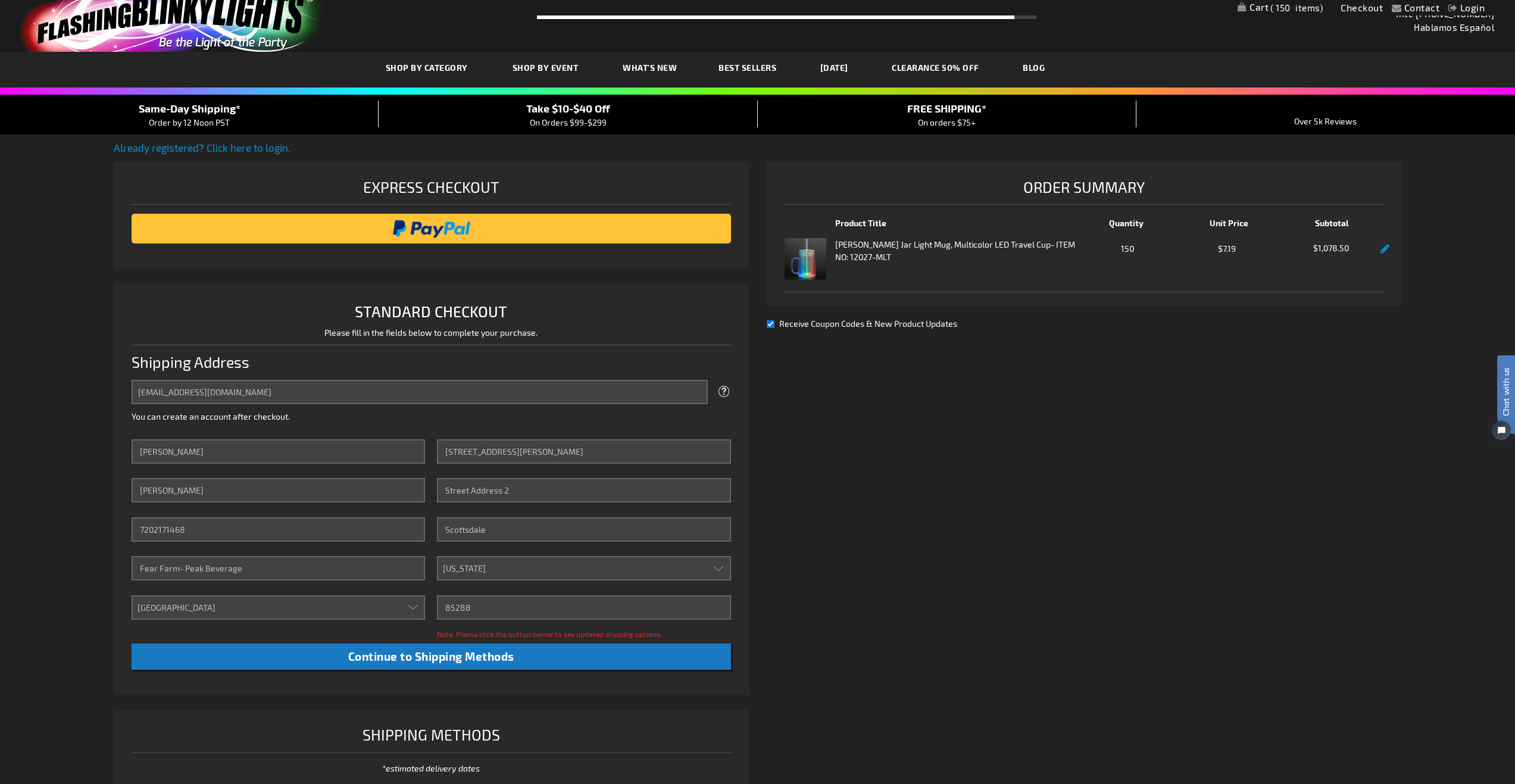
scroll to position [119, 0]
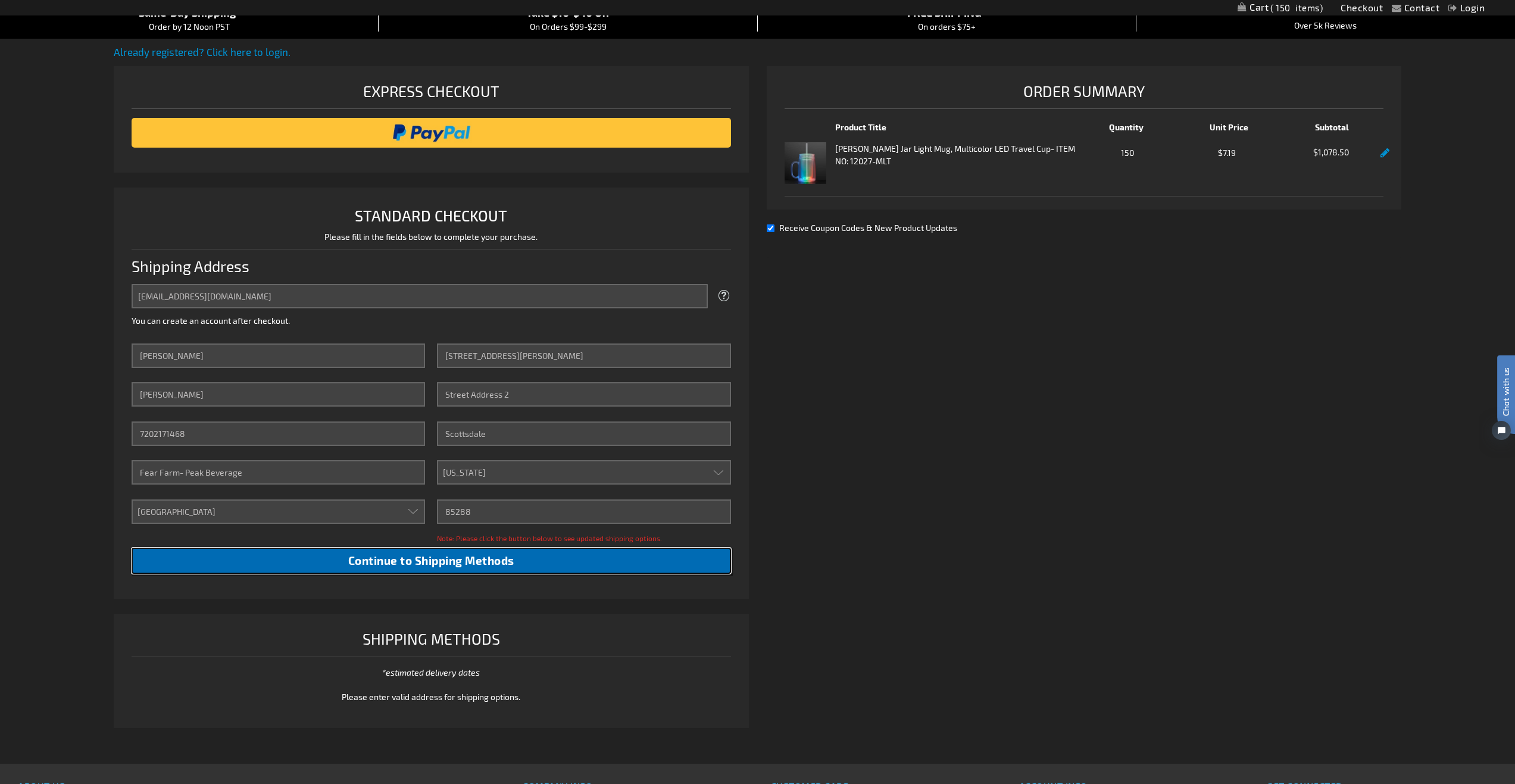
click at [308, 563] on button "Continue to Shipping Methods" at bounding box center [431, 561] width 599 height 27
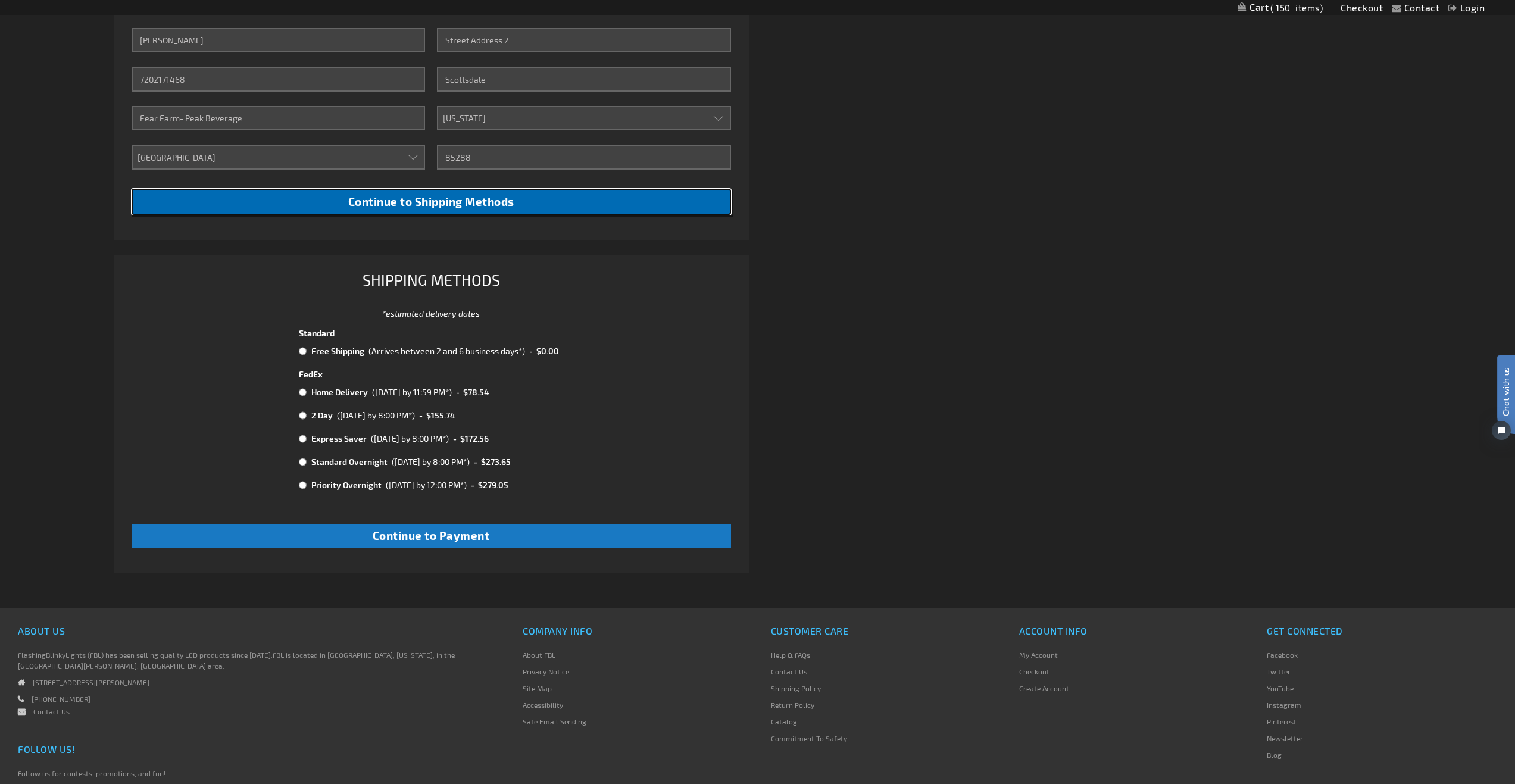
scroll to position [476, 0]
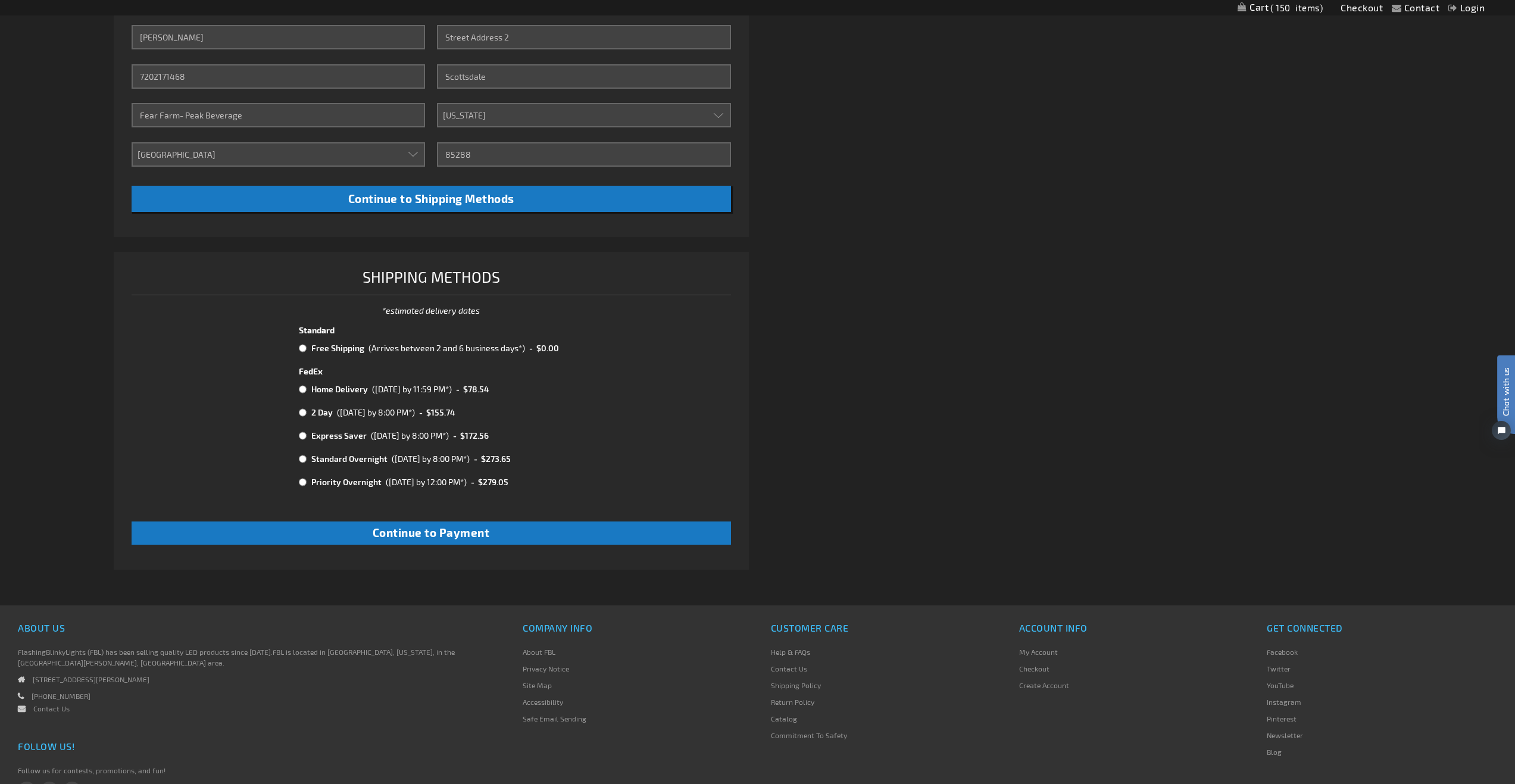
click at [300, 410] on input "radio" at bounding box center [303, 412] width 8 height 10
radio input "true"
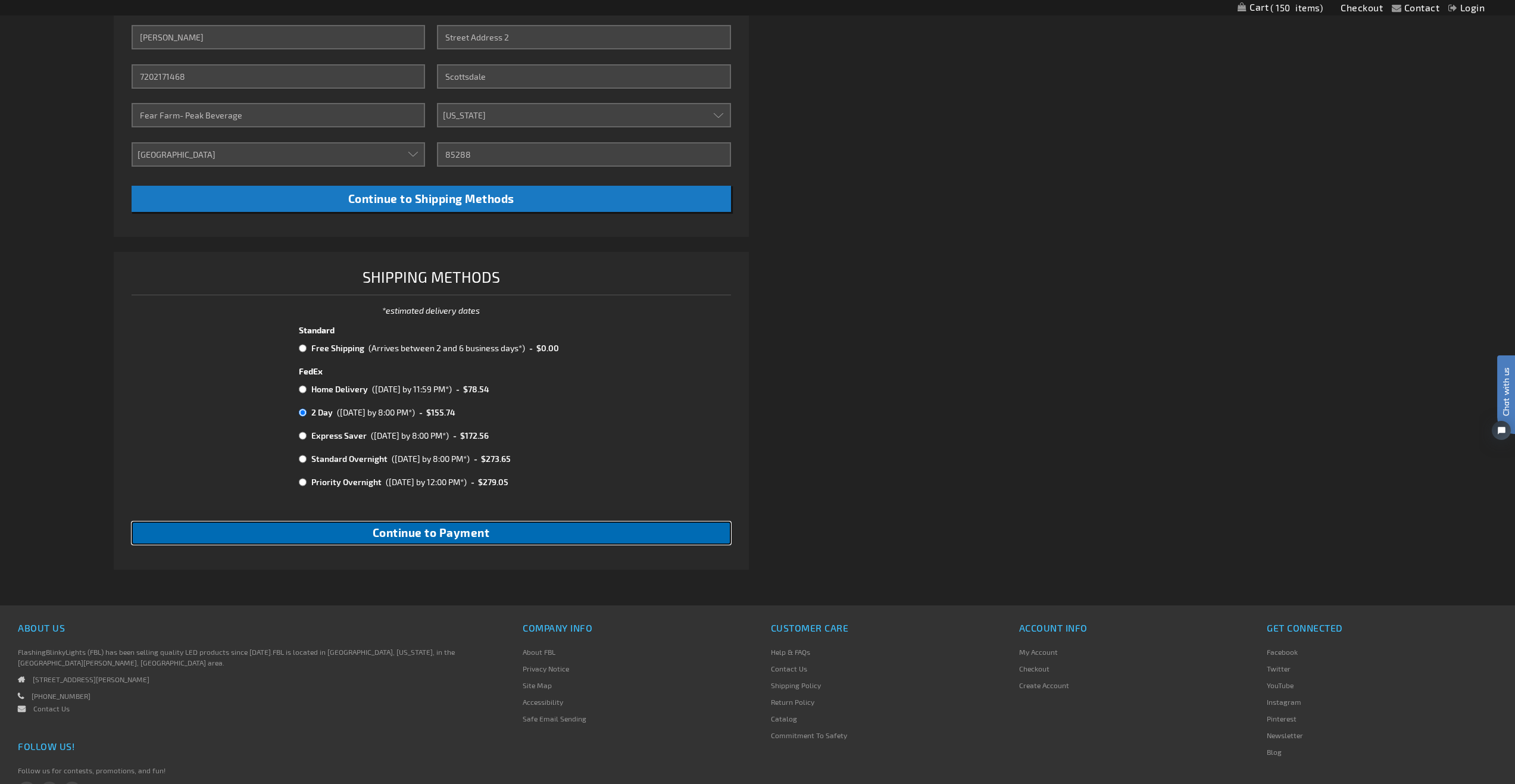
click at [406, 539] on span "Continue to Payment" at bounding box center [431, 532] width 117 height 14
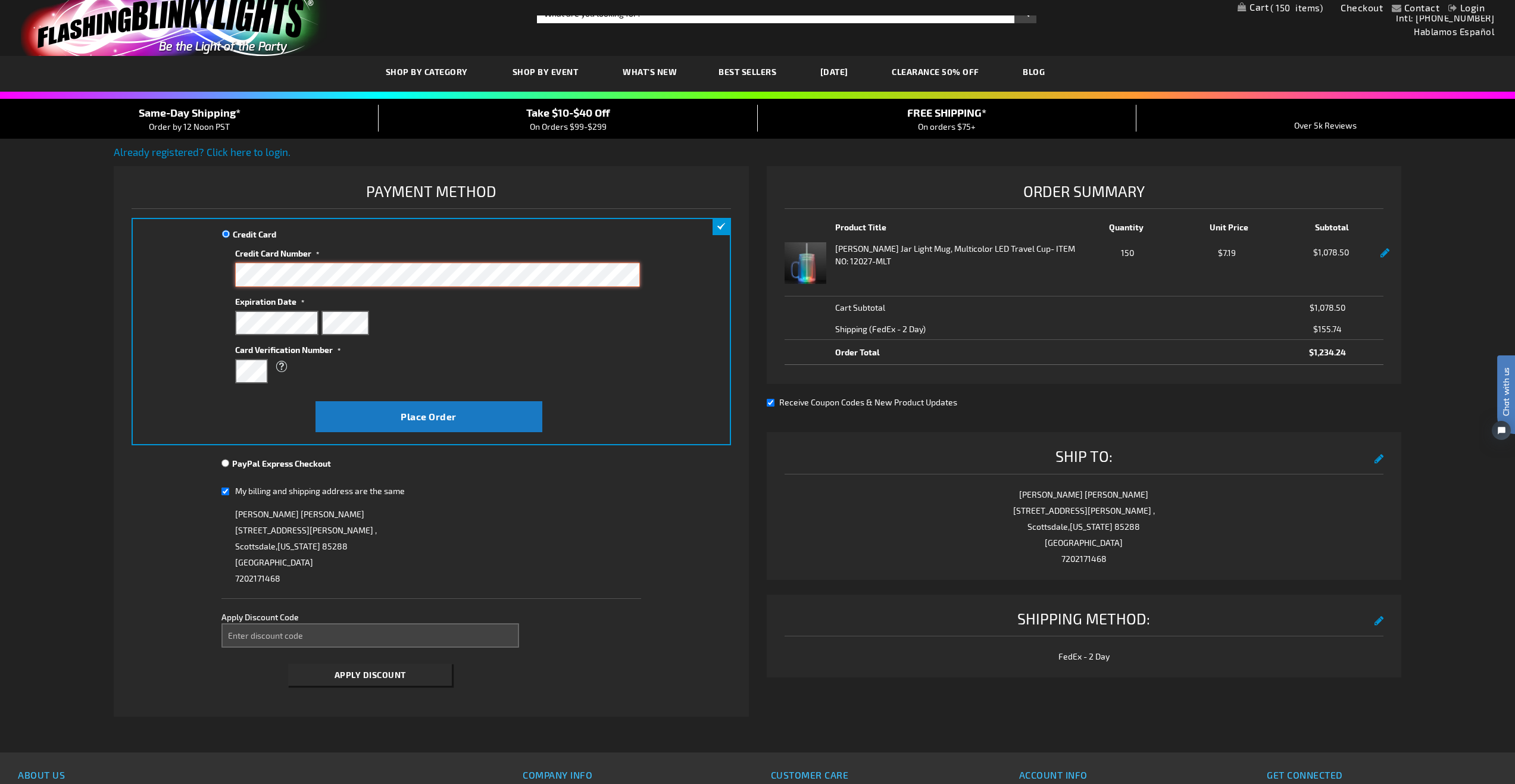
scroll to position [60, 0]
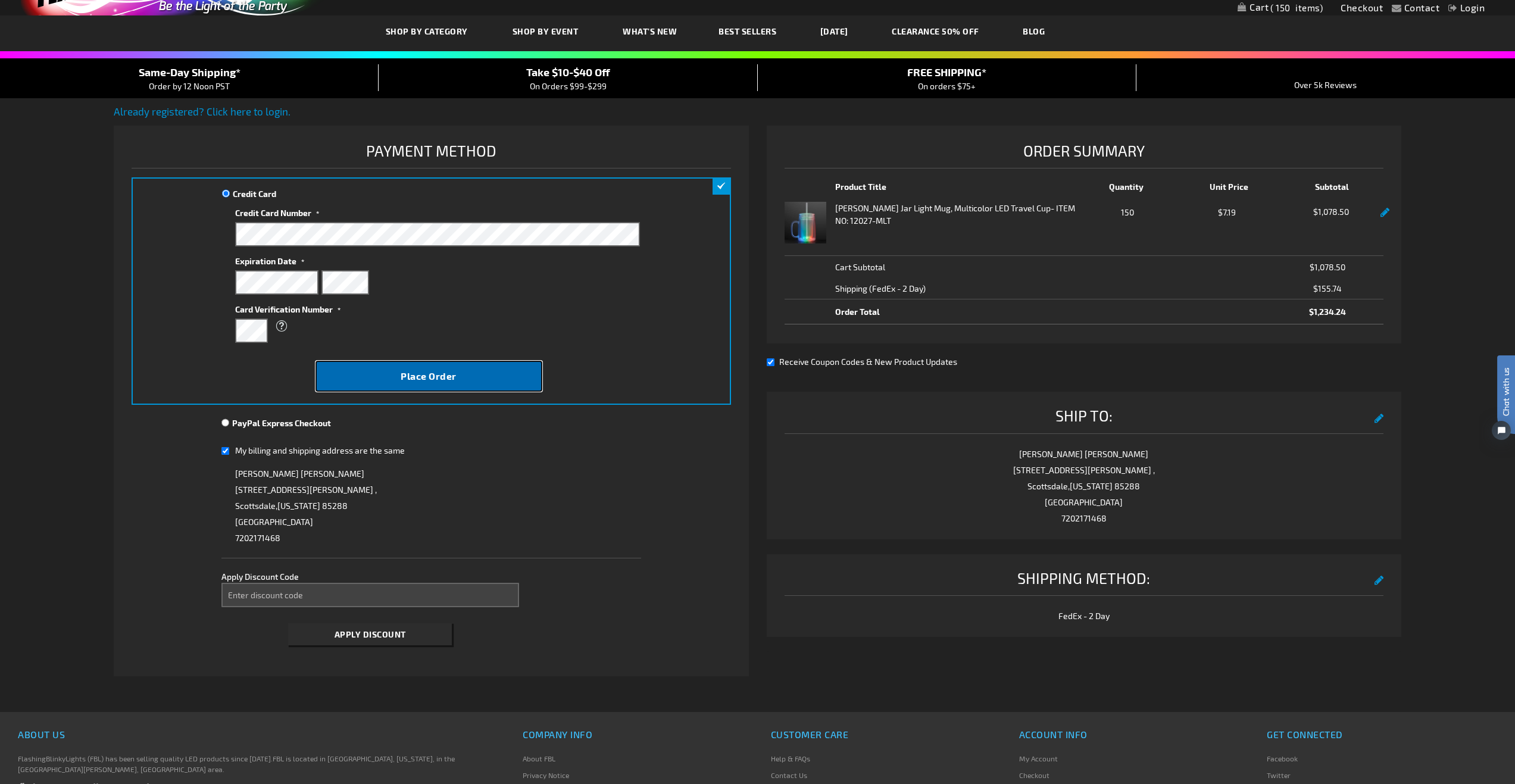
click at [390, 364] on button "Place Order" at bounding box center [429, 376] width 227 height 30
click at [428, 346] on div "Please wait..." at bounding box center [758, 392] width 1515 height 784
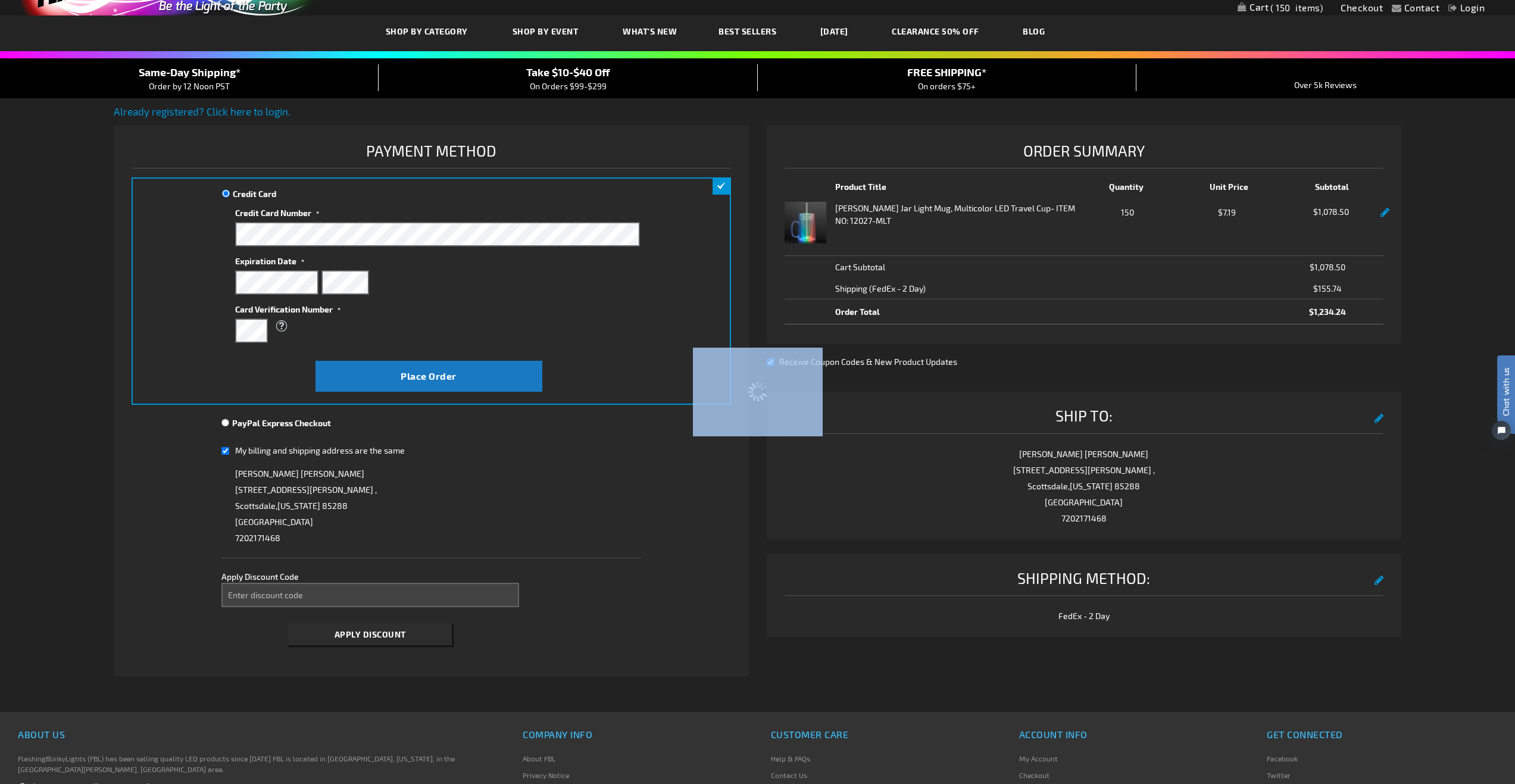
click at [428, 346] on div "Please wait..." at bounding box center [758, 392] width 1515 height 784
drag, startPoint x: 428, startPoint y: 344, endPoint x: 426, endPoint y: 337, distance: 7.3
click at [426, 337] on div "Please wait..." at bounding box center [758, 392] width 1515 height 784
click at [426, 338] on div "Please wait..." at bounding box center [758, 392] width 1515 height 784
